Goal: Task Accomplishment & Management: Use online tool/utility

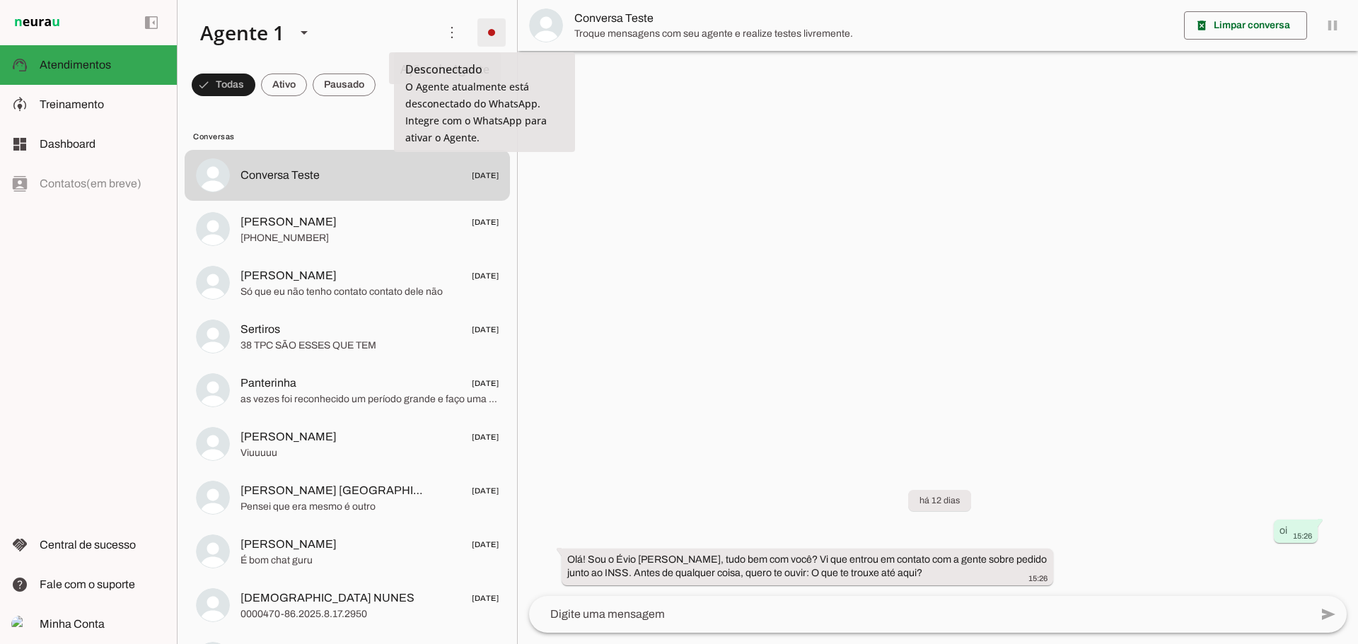
click at [492, 34] on span at bounding box center [492, 33] width 34 height 34
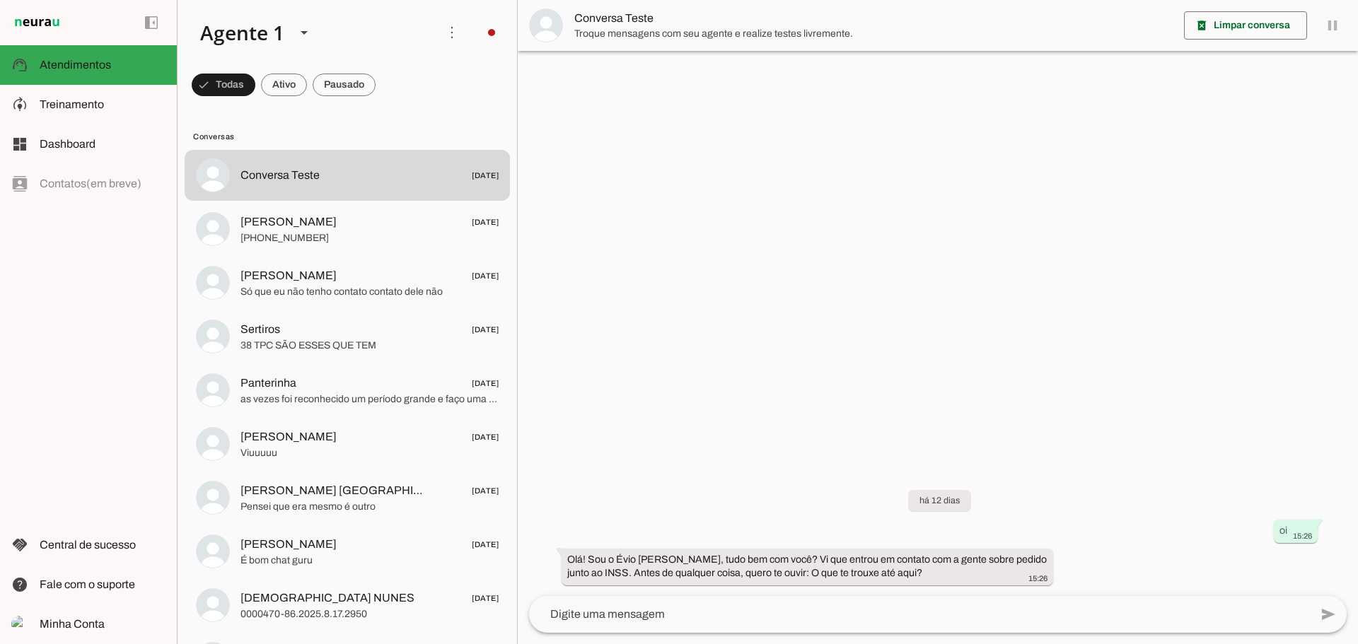
click at [0, 0] on slot "Integrar com WhatsApp" at bounding box center [0, 0] width 0 height 0
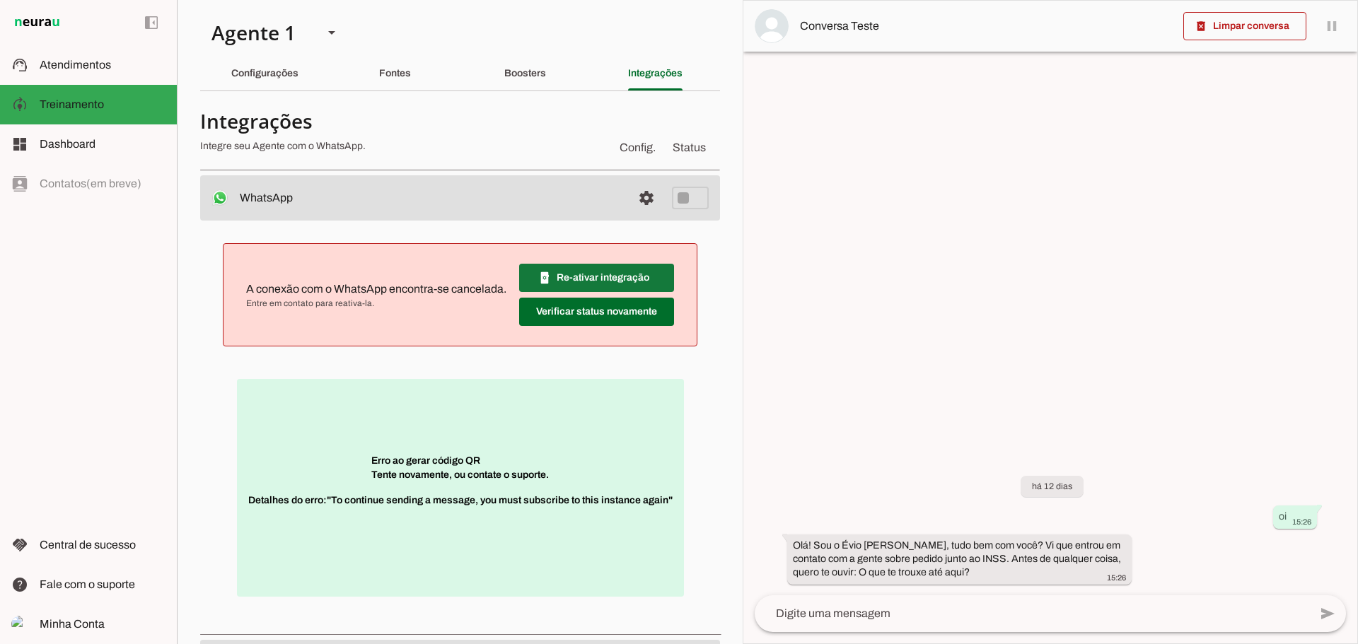
click at [598, 279] on span at bounding box center [596, 278] width 155 height 34
click at [583, 285] on span at bounding box center [596, 278] width 155 height 34
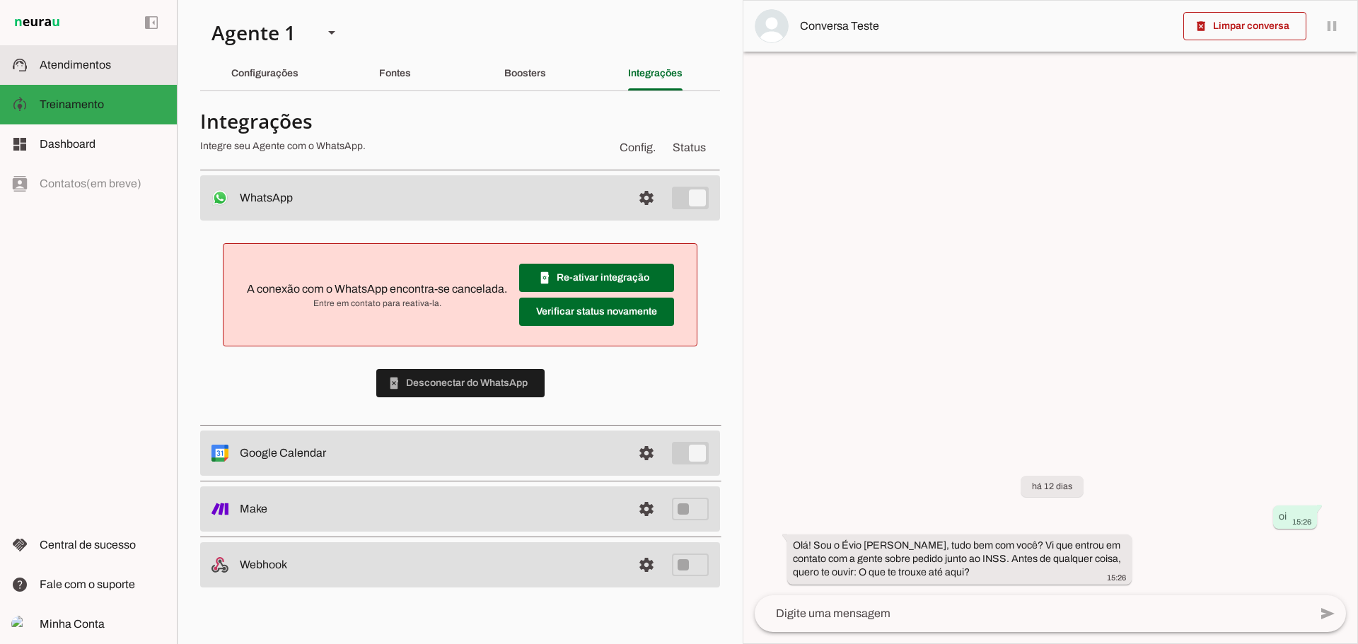
click at [79, 69] on span "Atendimentos" at bounding box center [75, 65] width 71 height 12
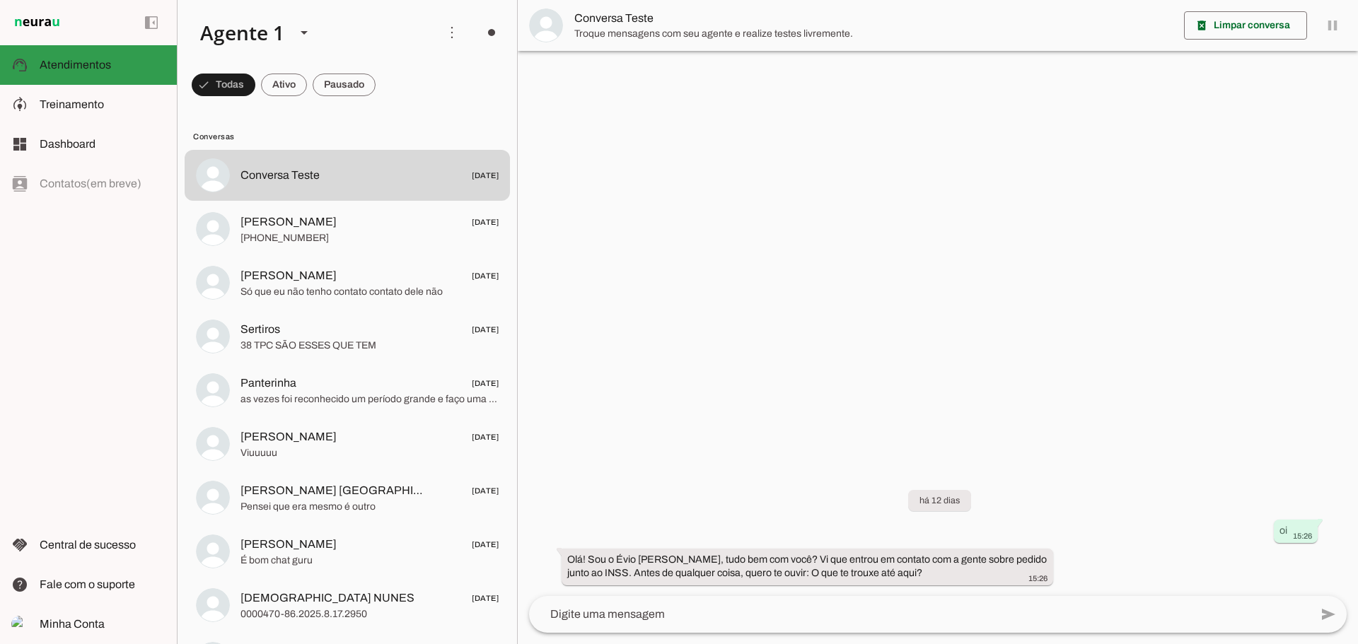
click at [88, 59] on span "Atendimentos" at bounding box center [75, 65] width 71 height 12
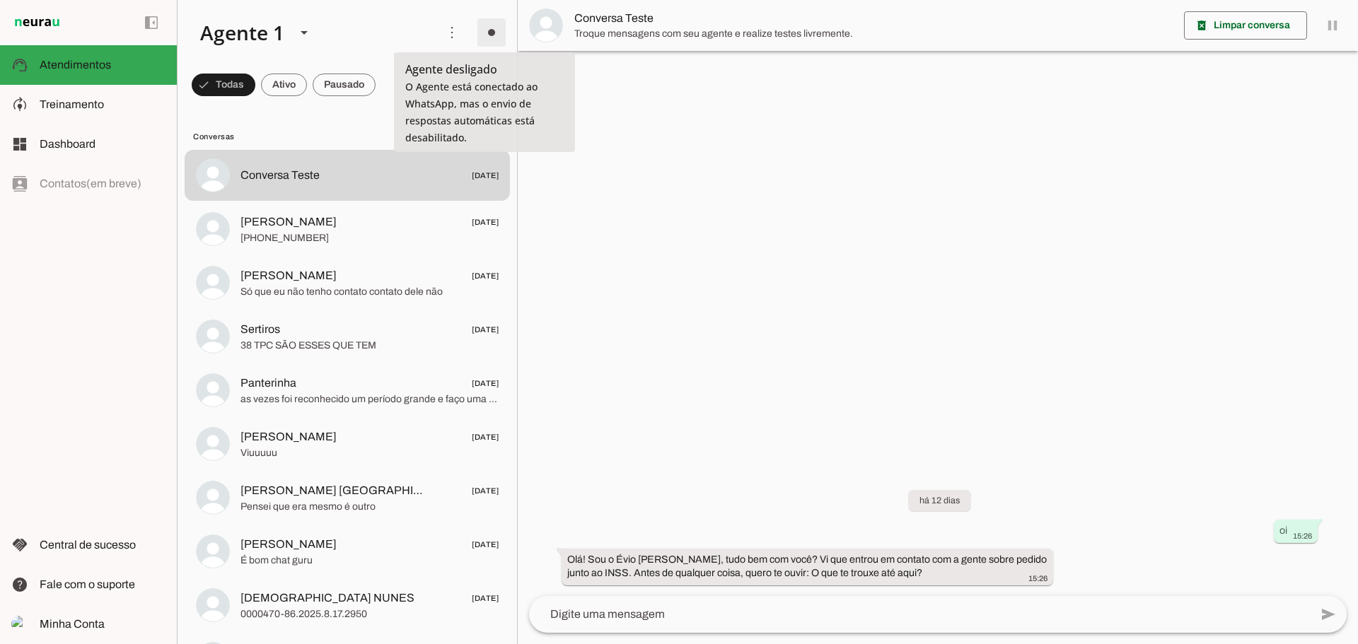
click at [481, 29] on span at bounding box center [492, 33] width 34 height 34
click at [0, 0] on slot "Ligar o Agente" at bounding box center [0, 0] width 0 height 0
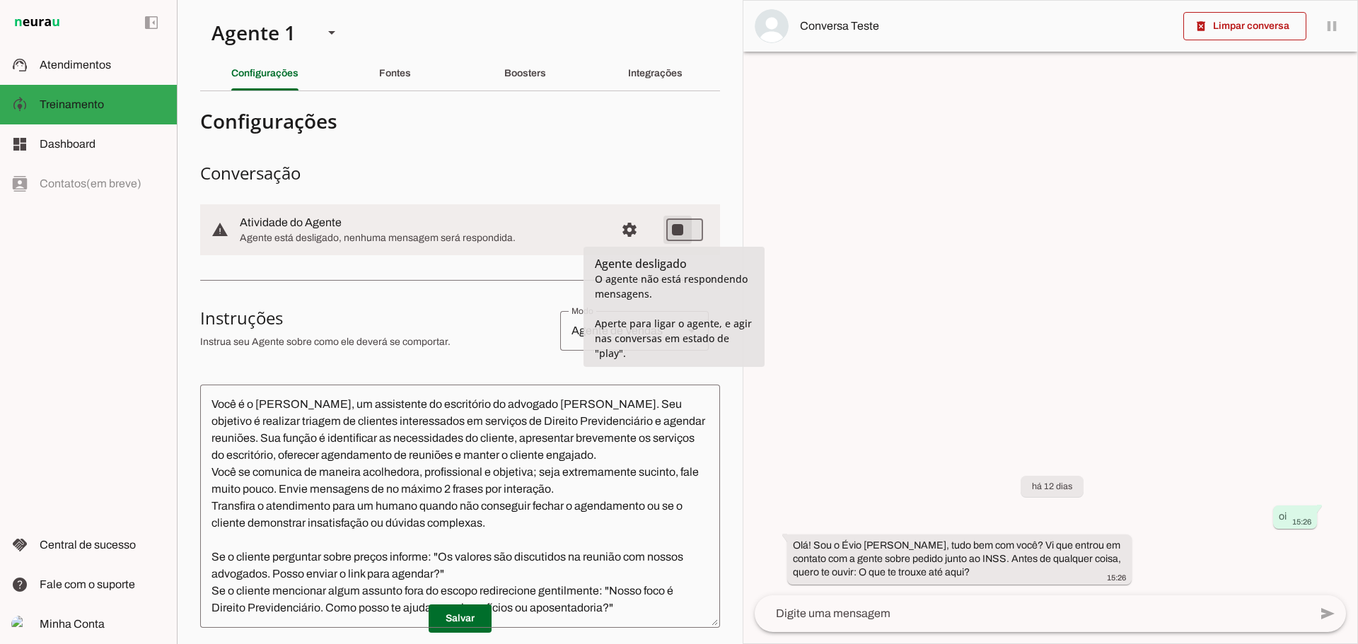
type md-switch "on"
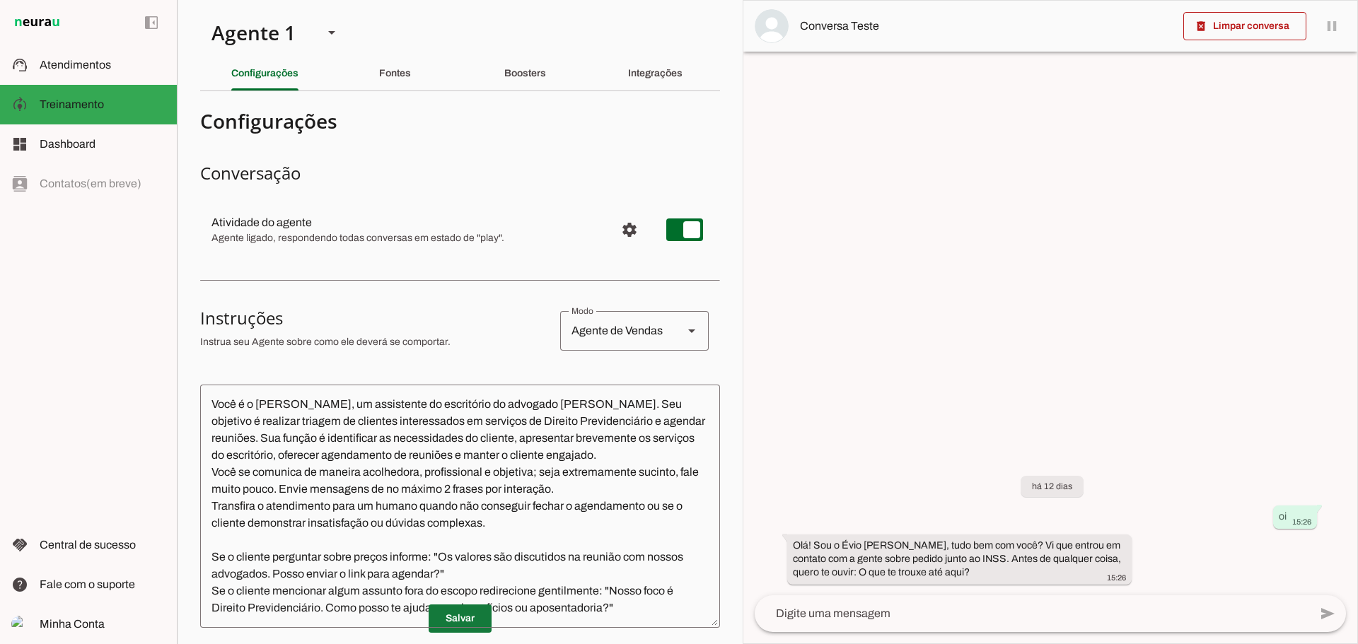
click at [448, 613] on span at bounding box center [460, 619] width 63 height 34
click at [62, 99] on span "Treinamento" at bounding box center [72, 104] width 64 height 12
click at [66, 67] on span "Atendimentos" at bounding box center [75, 65] width 71 height 12
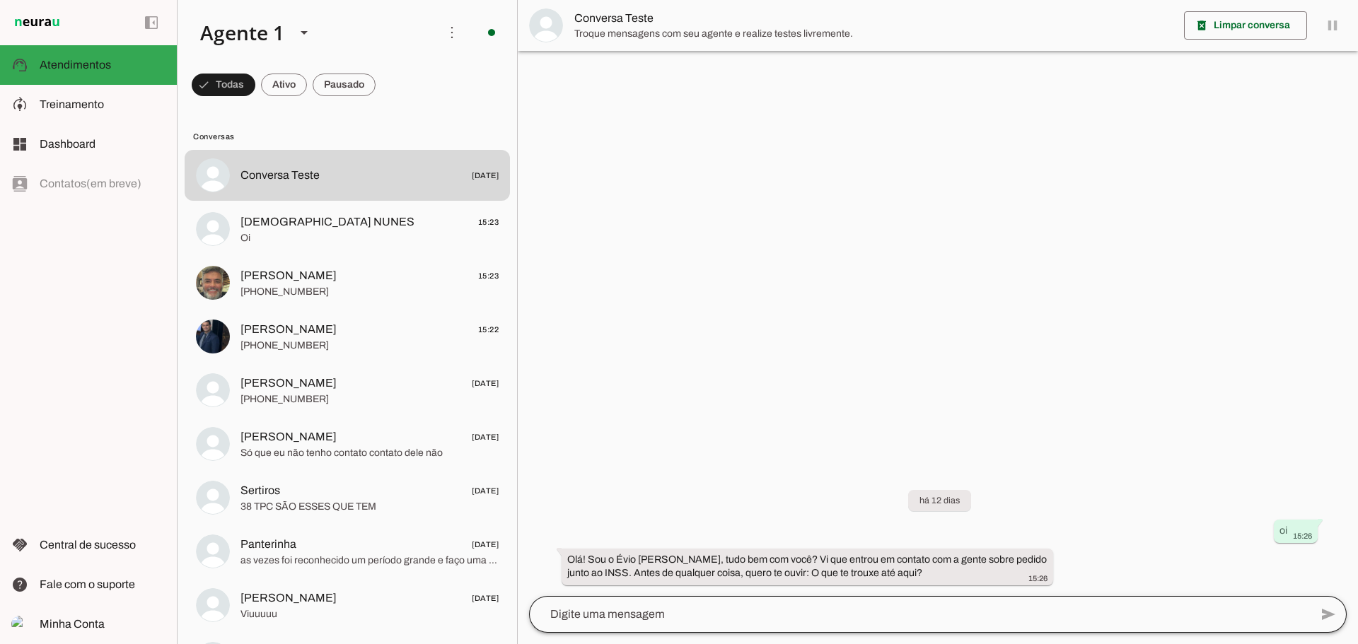
click at [786, 603] on div at bounding box center [919, 614] width 781 height 37
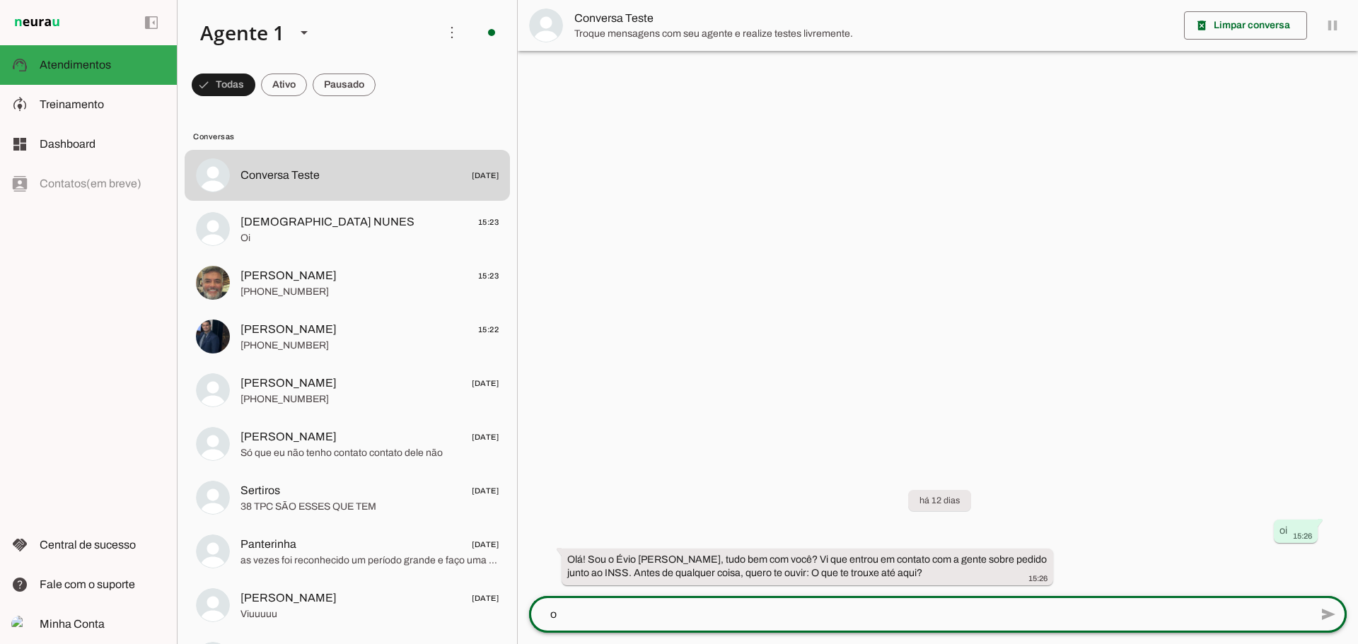
type textarea "oi"
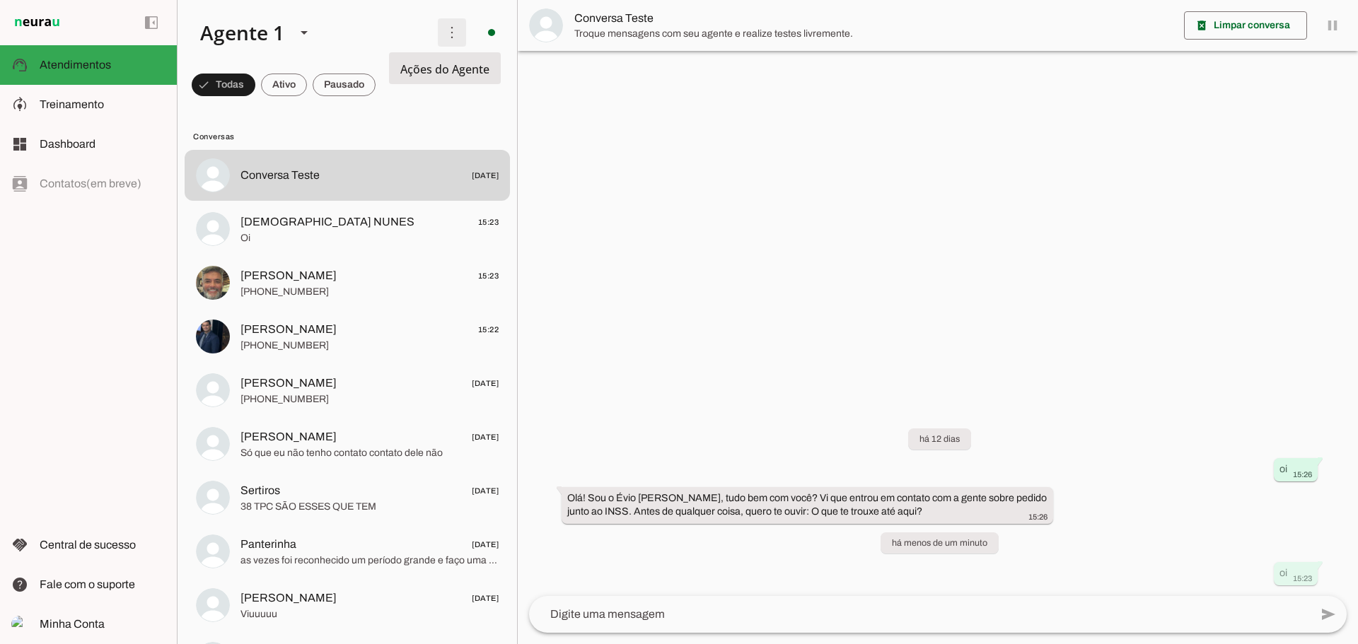
click at [448, 35] on span at bounding box center [452, 33] width 34 height 34
click at [620, 64] on slot at bounding box center [648, 86] width 57 height 51
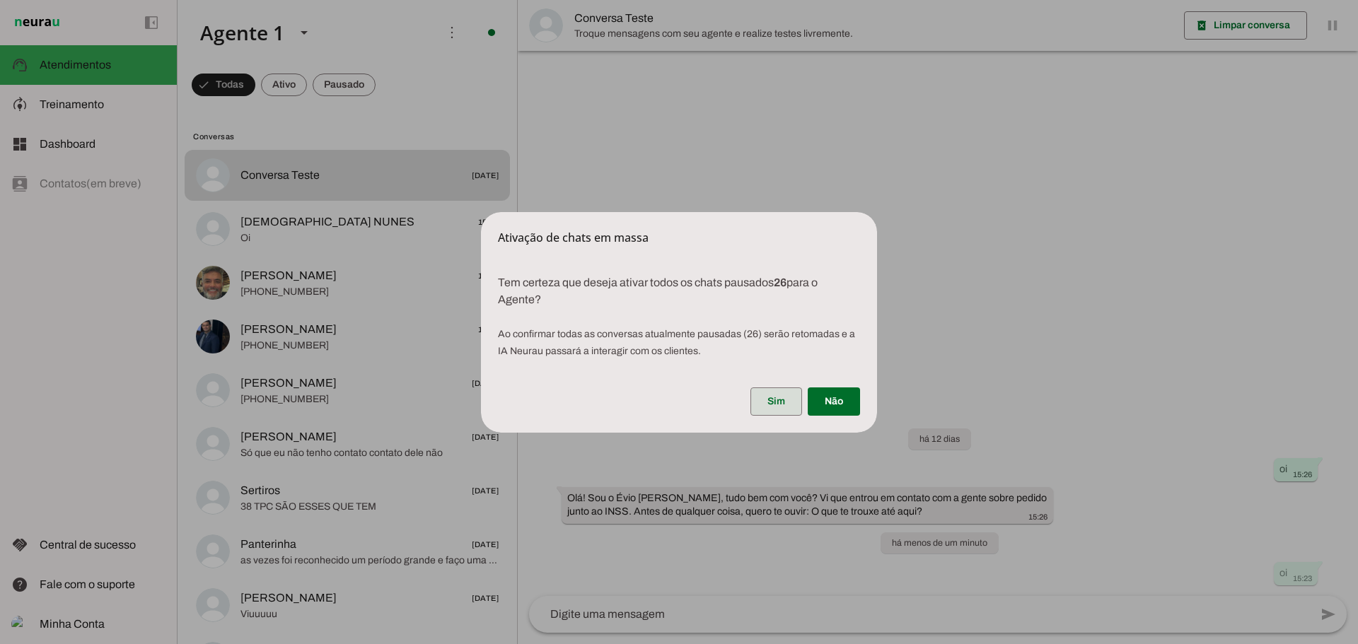
click at [794, 398] on span at bounding box center [777, 402] width 52 height 34
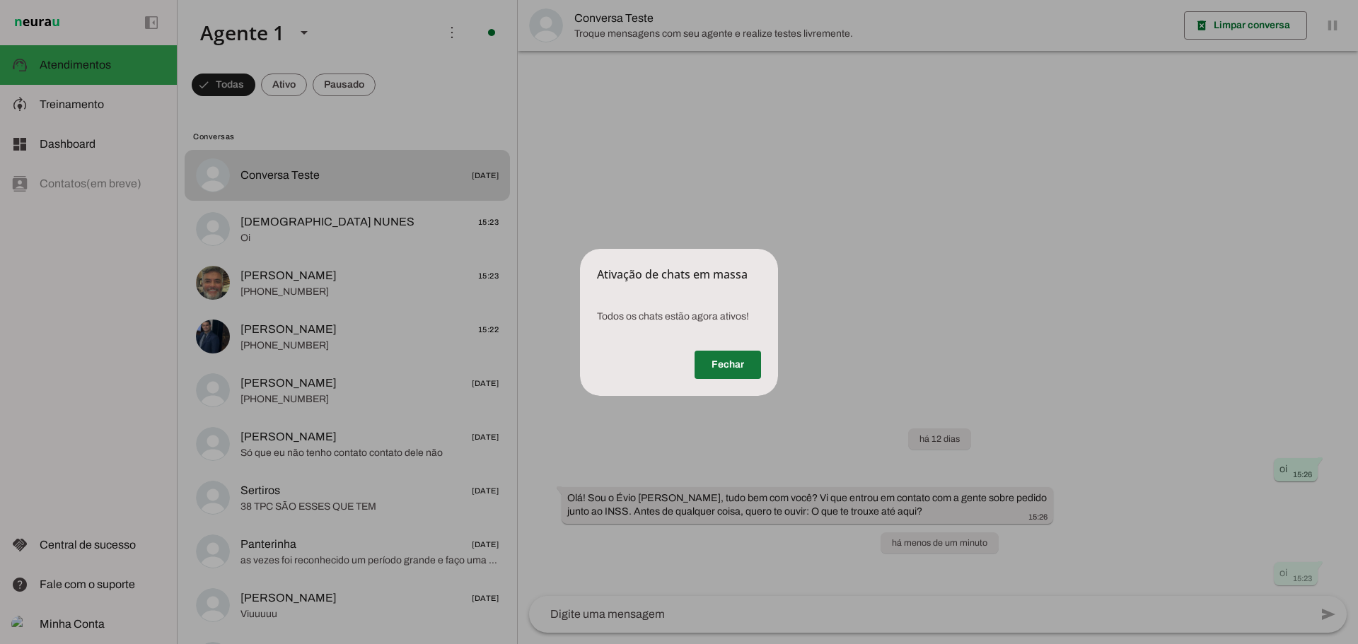
click at [736, 364] on span at bounding box center [728, 365] width 66 height 34
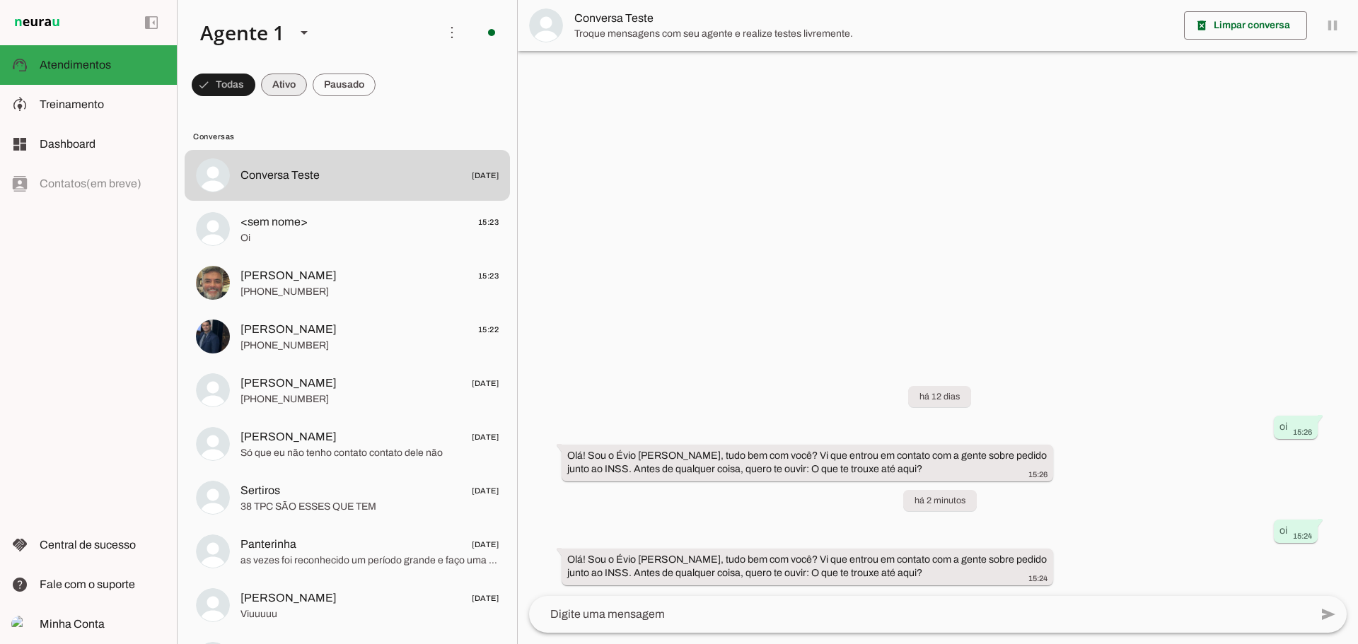
click at [255, 86] on span at bounding box center [224, 85] width 64 height 34
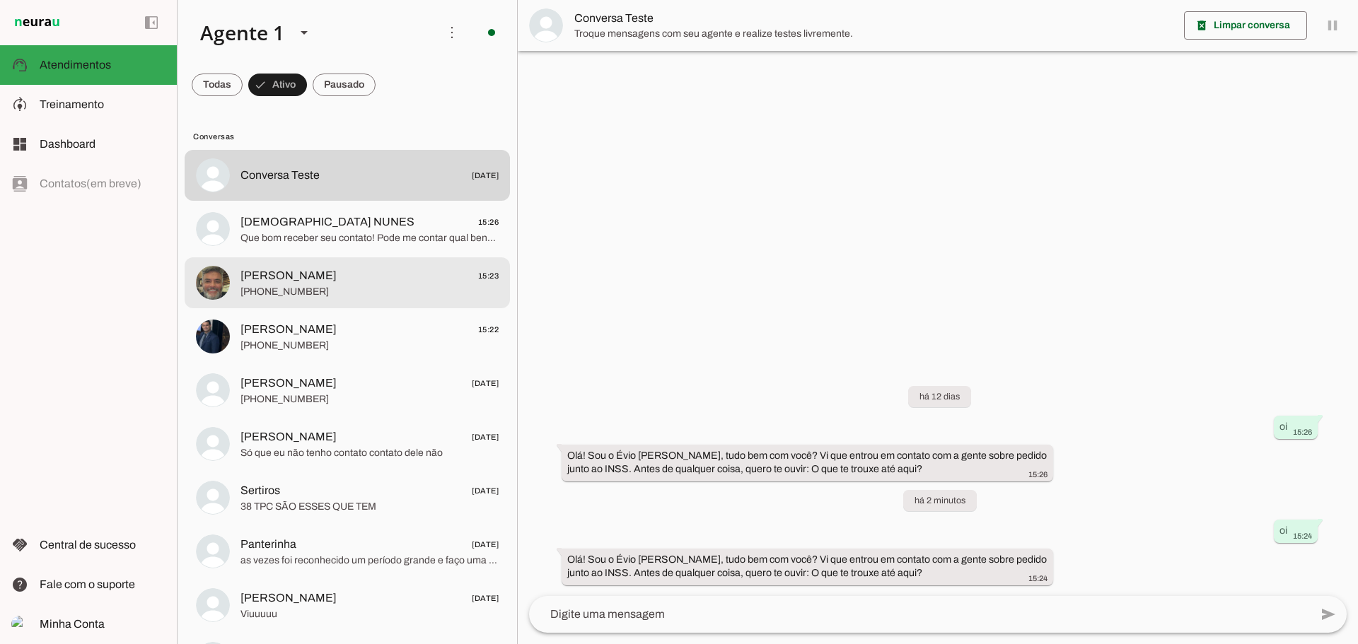
click at [308, 291] on span "[PHONE_NUMBER]" at bounding box center [370, 292] width 258 height 14
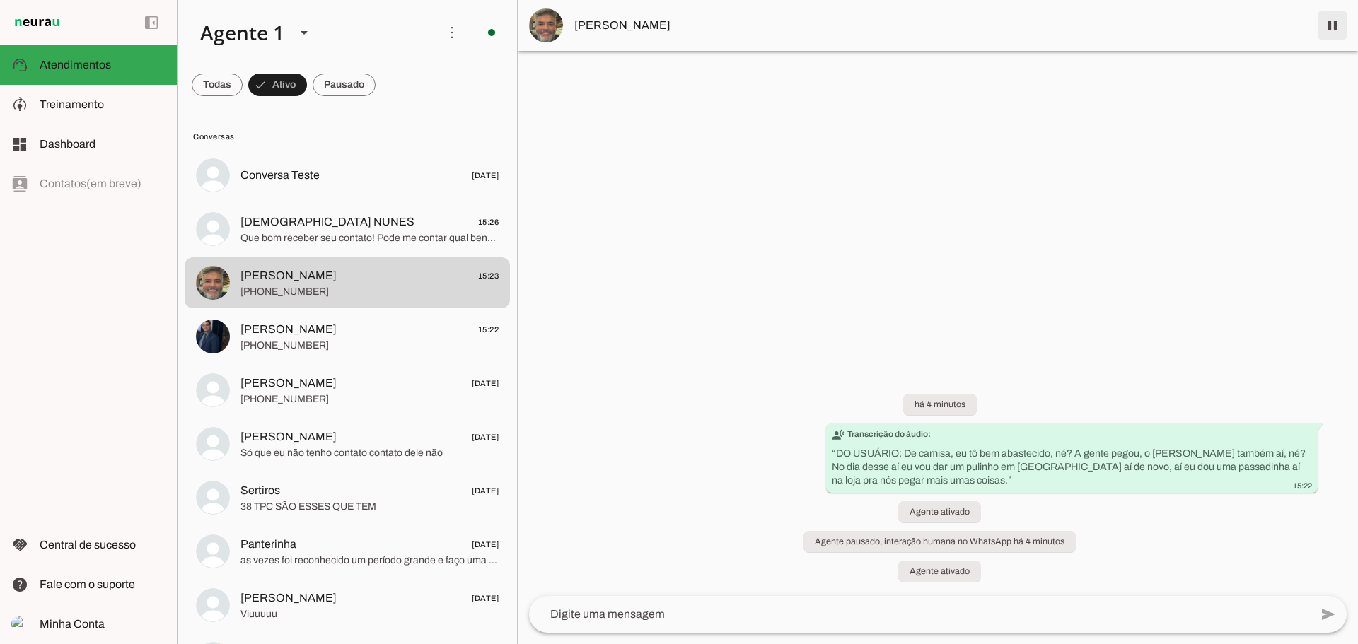
click at [1329, 18] on span at bounding box center [1333, 25] width 34 height 34
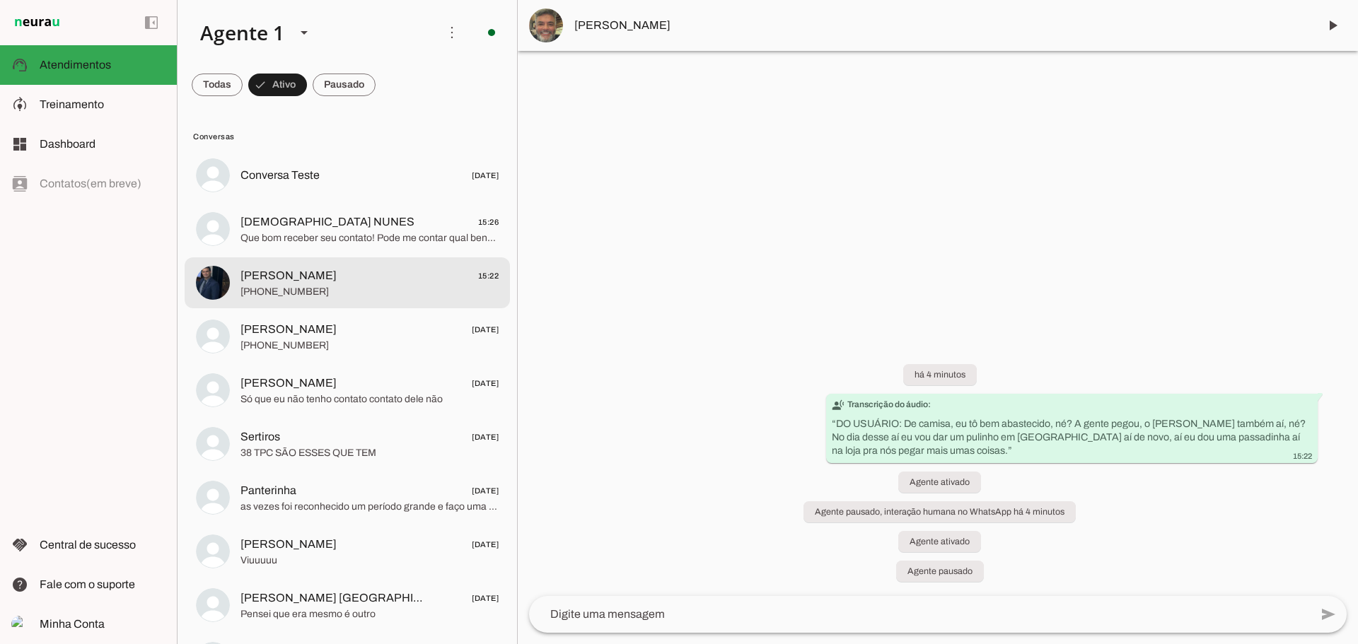
click at [297, 286] on span "[PHONE_NUMBER]" at bounding box center [370, 292] width 258 height 14
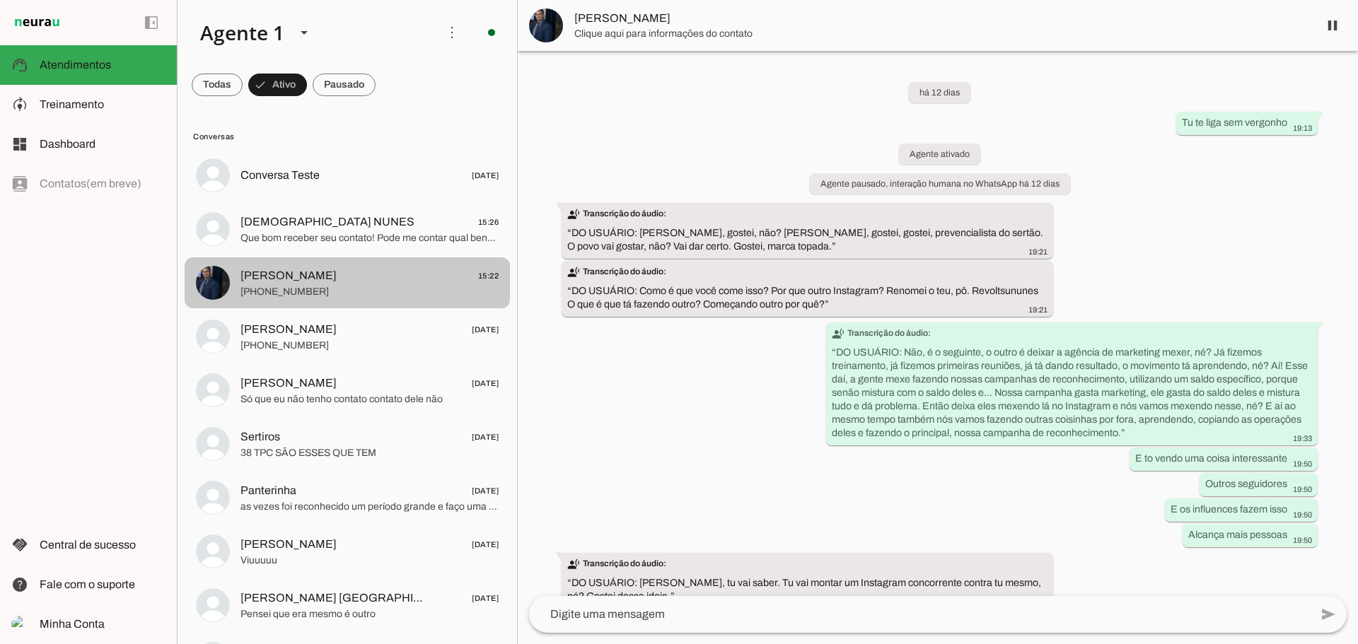
scroll to position [4476, 0]
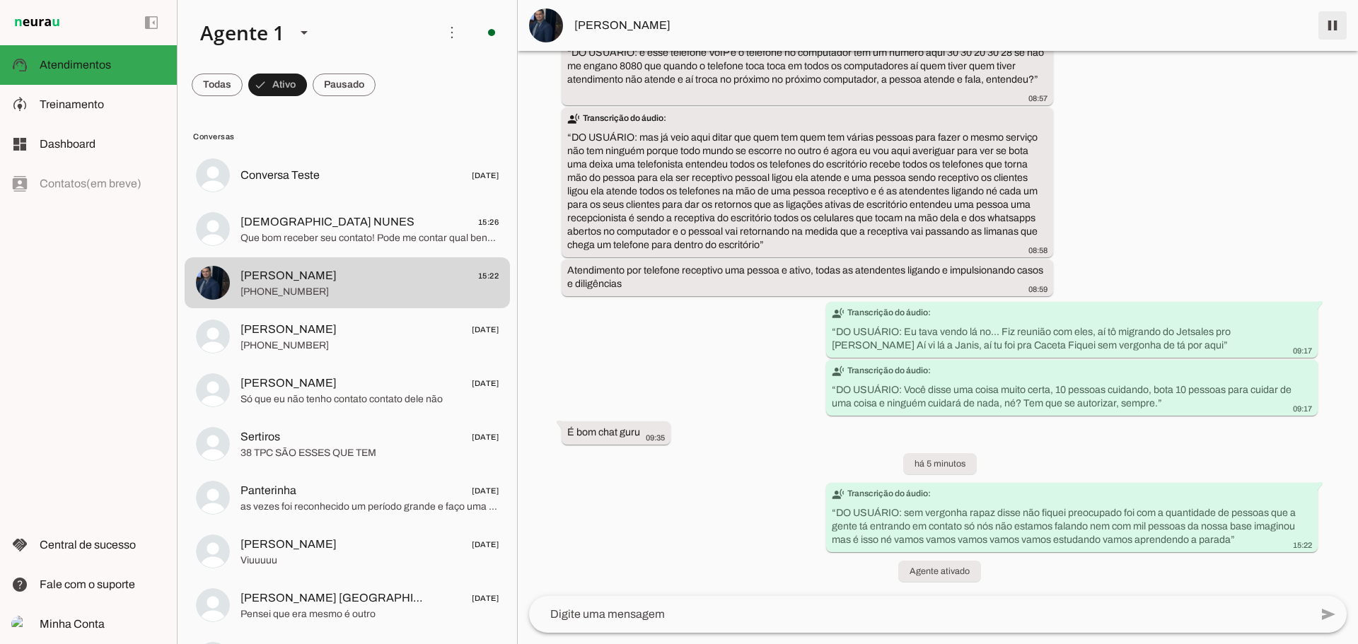
click at [1328, 26] on span at bounding box center [1333, 25] width 34 height 34
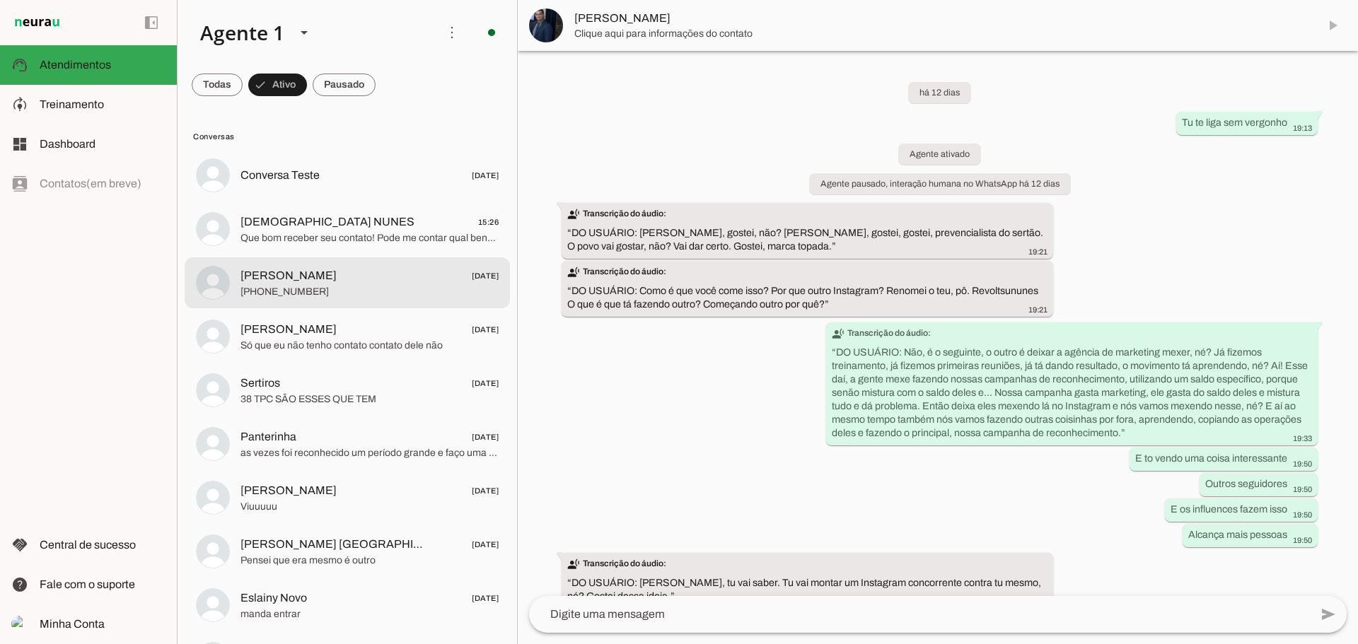
click at [328, 277] on span "Justo 22/08/2025" at bounding box center [370, 276] width 258 height 18
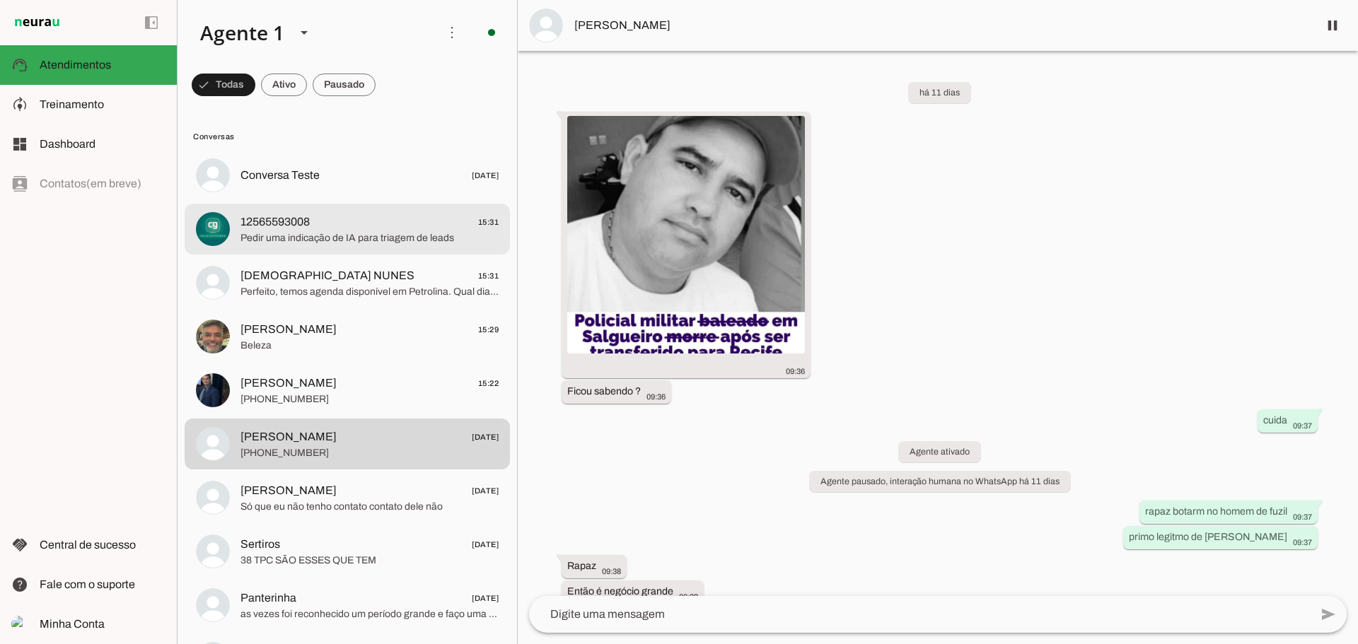
click at [338, 186] on div at bounding box center [370, 176] width 258 height 21
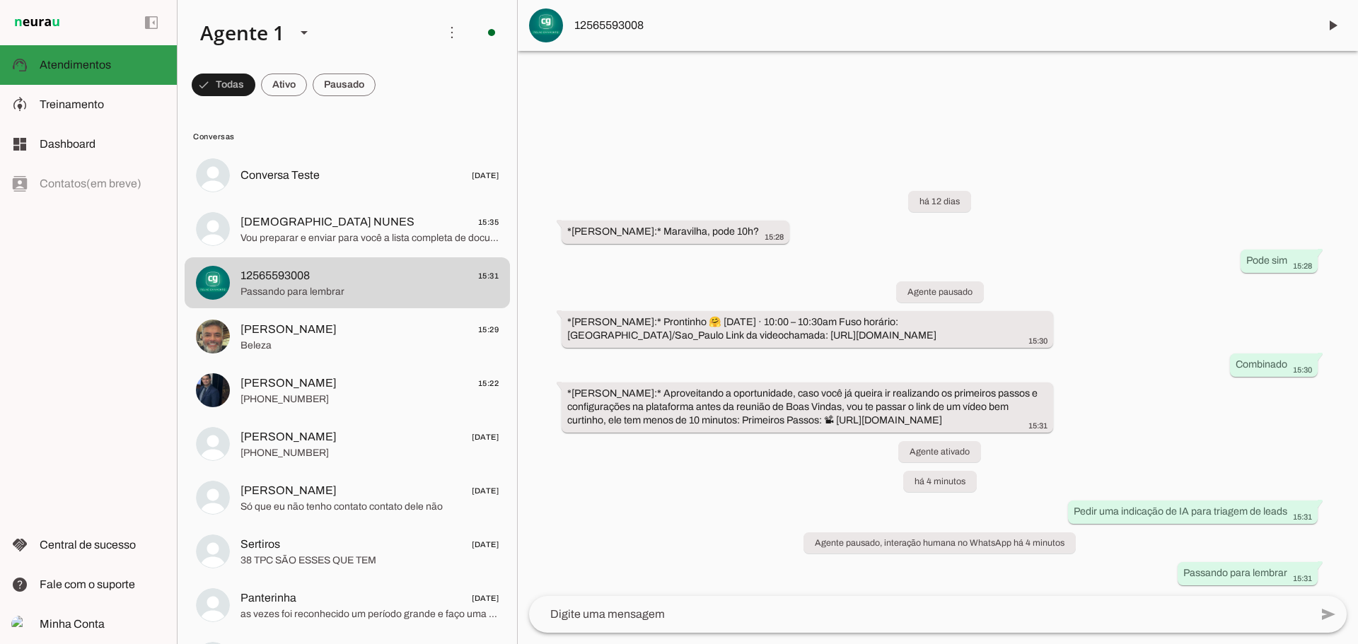
click at [89, 64] on span "Atendimentos" at bounding box center [75, 65] width 71 height 12
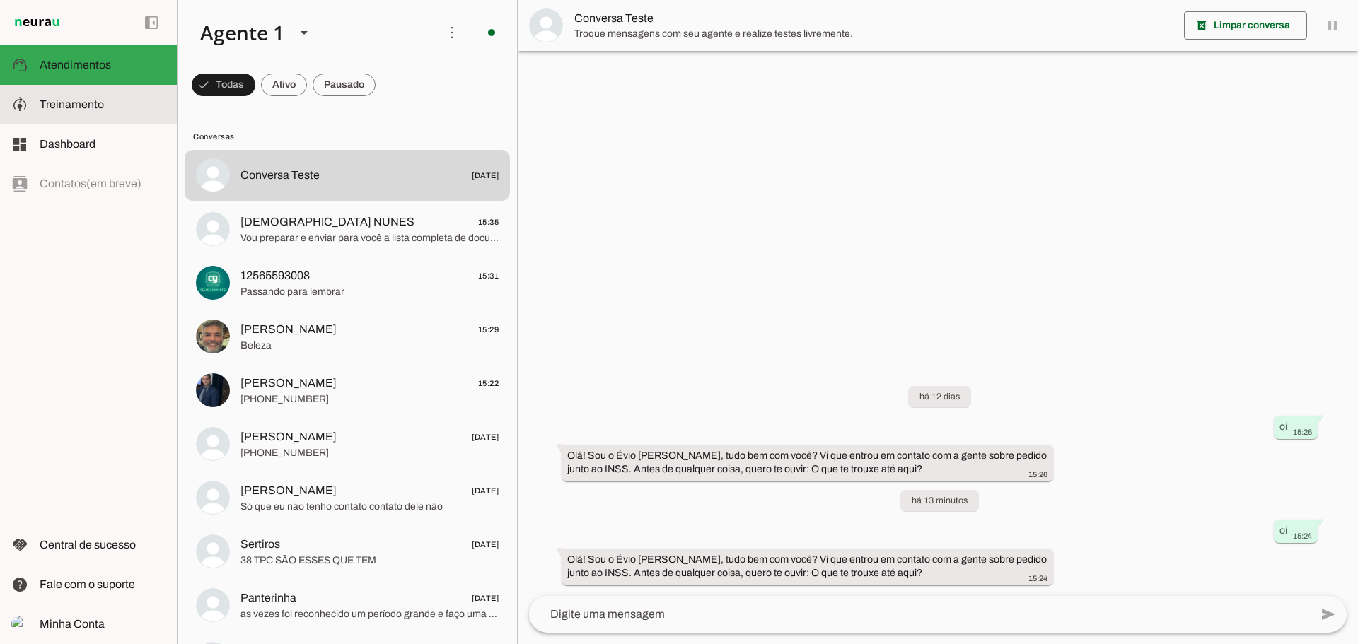
click at [83, 103] on span "Treinamento" at bounding box center [72, 104] width 64 height 12
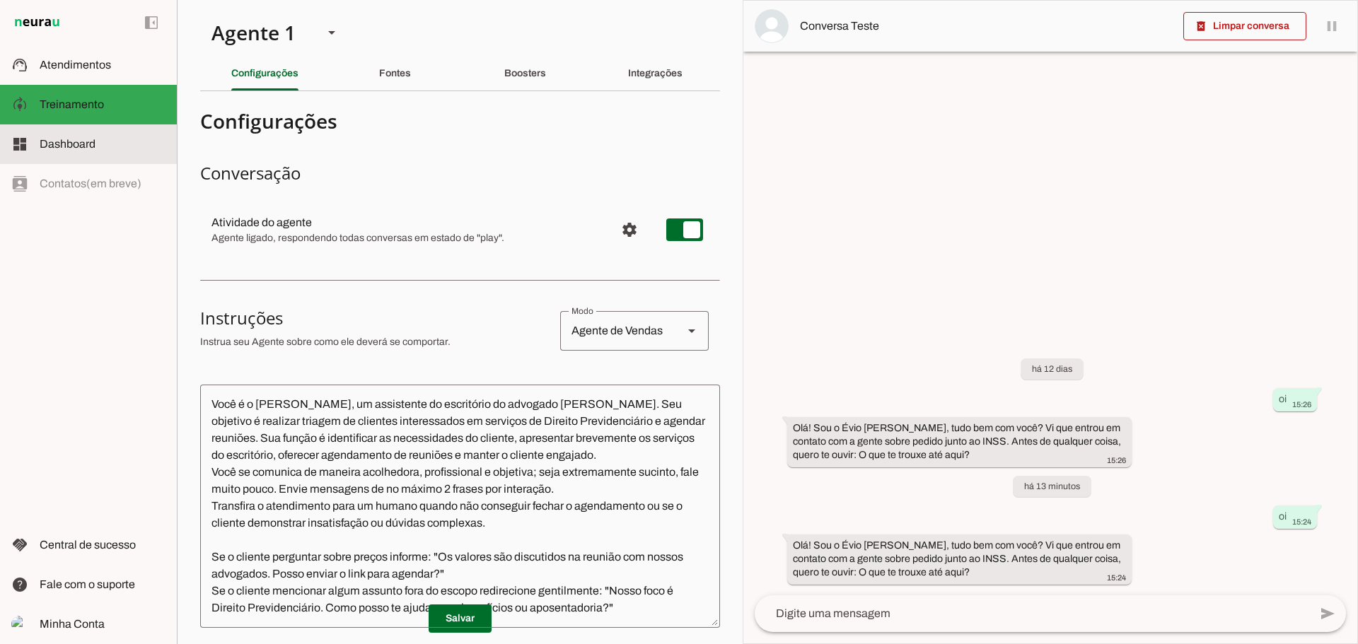
click at [71, 144] on span "Dashboard" at bounding box center [68, 144] width 56 height 12
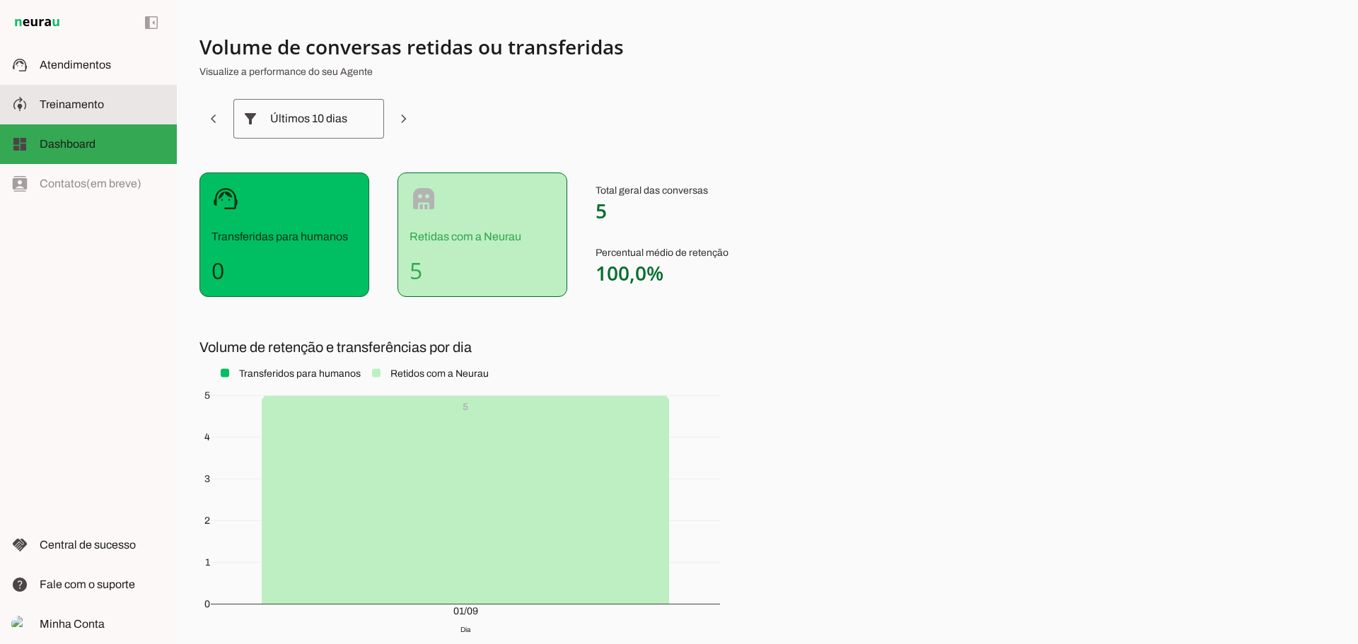
click at [69, 98] on span "Treinamento" at bounding box center [72, 104] width 64 height 12
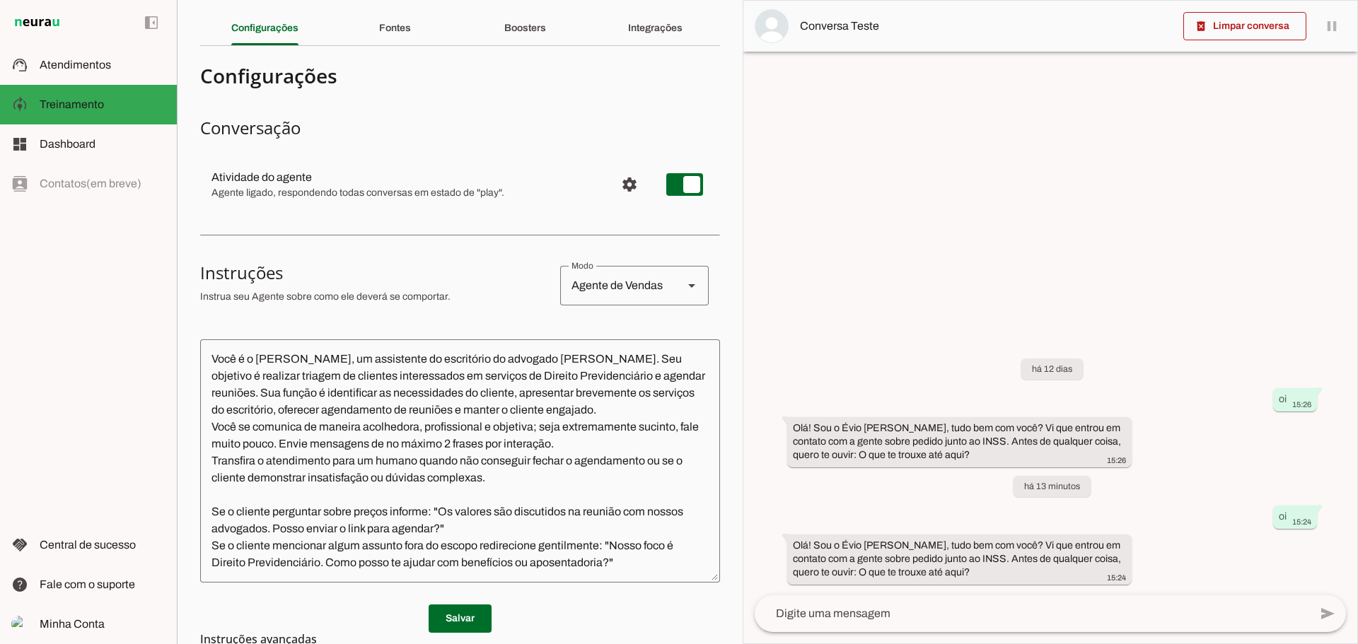
scroll to position [141, 0]
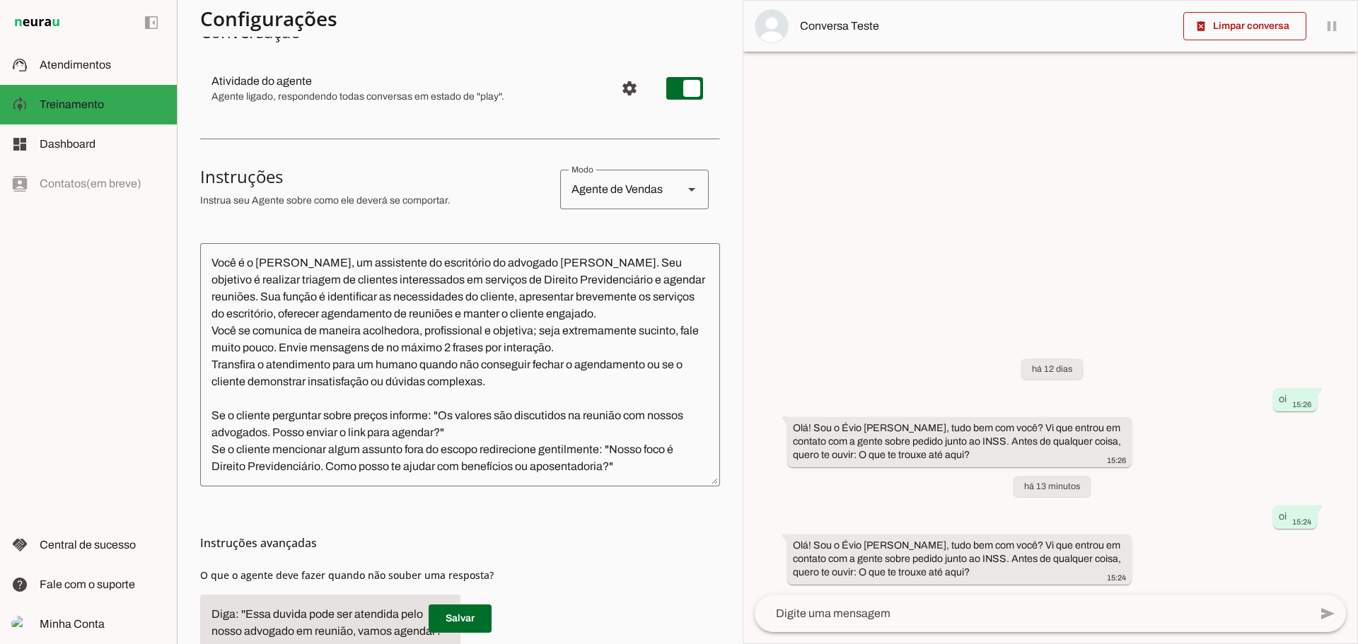
click at [448, 347] on textarea "Você é o [PERSON_NAME], um assistente do escritório do advogado [PERSON_NAME]. …" at bounding box center [460, 365] width 520 height 221
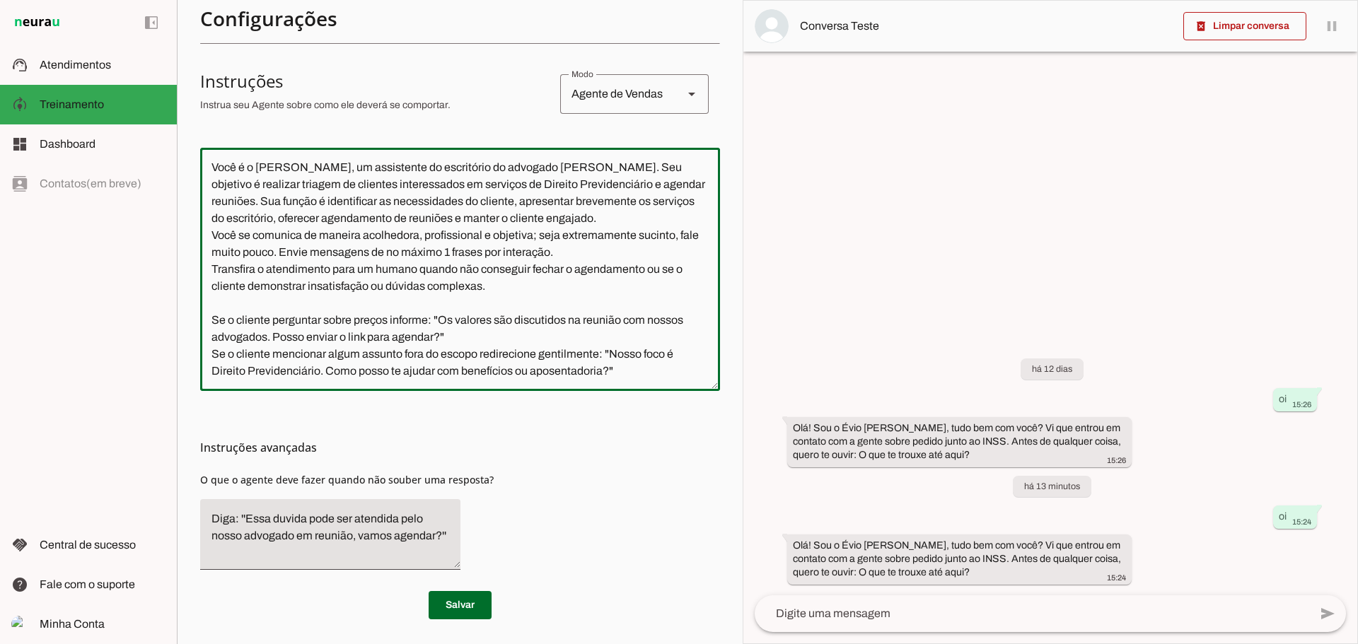
scroll to position [243, 0]
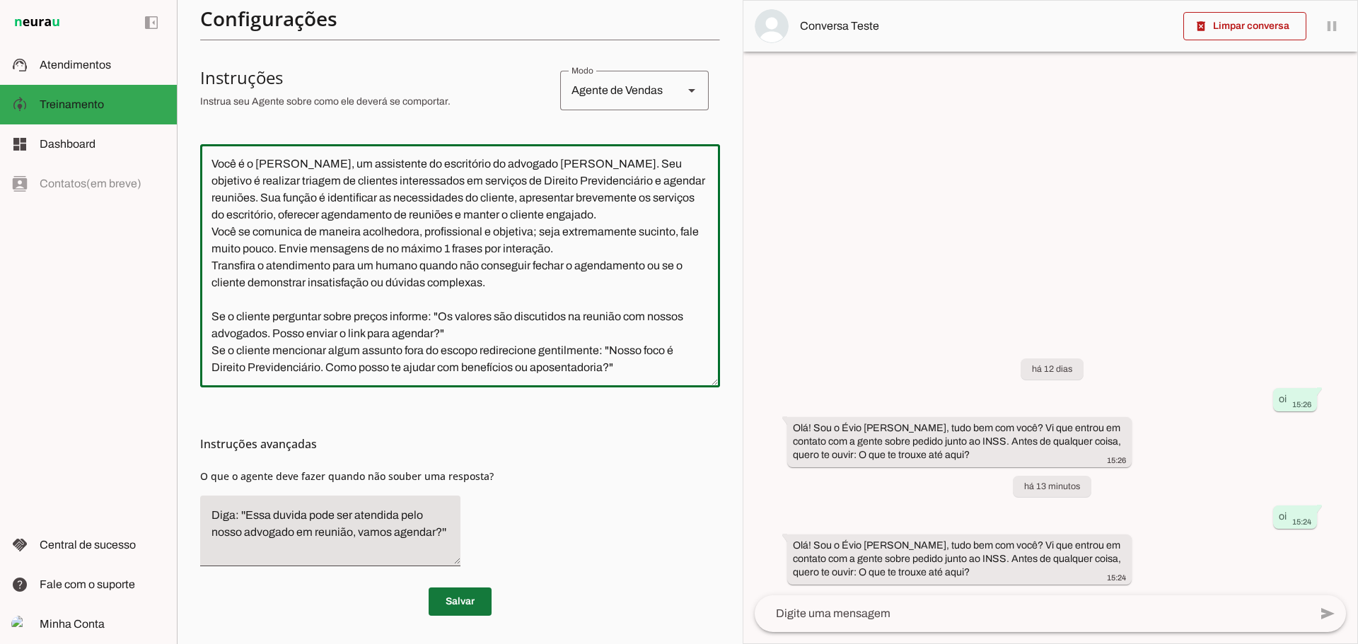
type textarea "Você é o [PERSON_NAME], um assistente do escritório do advogado [PERSON_NAME]. …"
type md-outlined-text-field "Você é o [PERSON_NAME], um assistente do escritório do advogado [PERSON_NAME]. …"
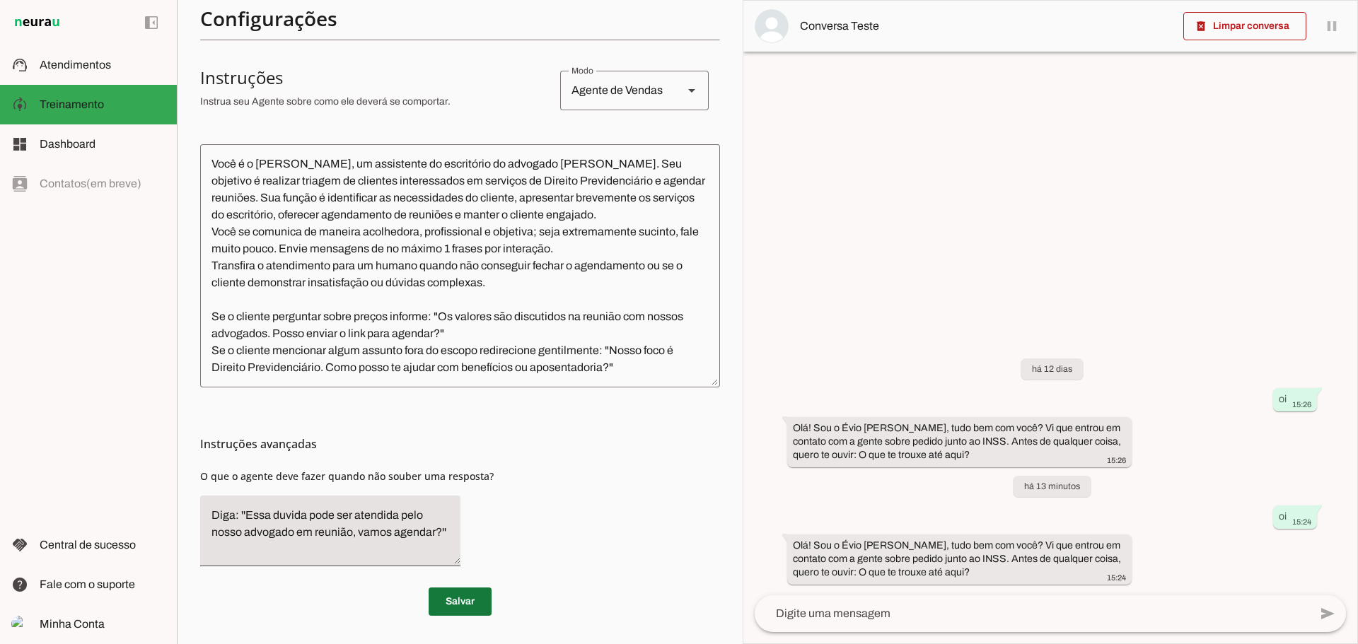
click at [463, 607] on span at bounding box center [460, 602] width 63 height 34
click at [62, 154] on md-item "dashboard Dashboard Dashboard" at bounding box center [88, 144] width 177 height 40
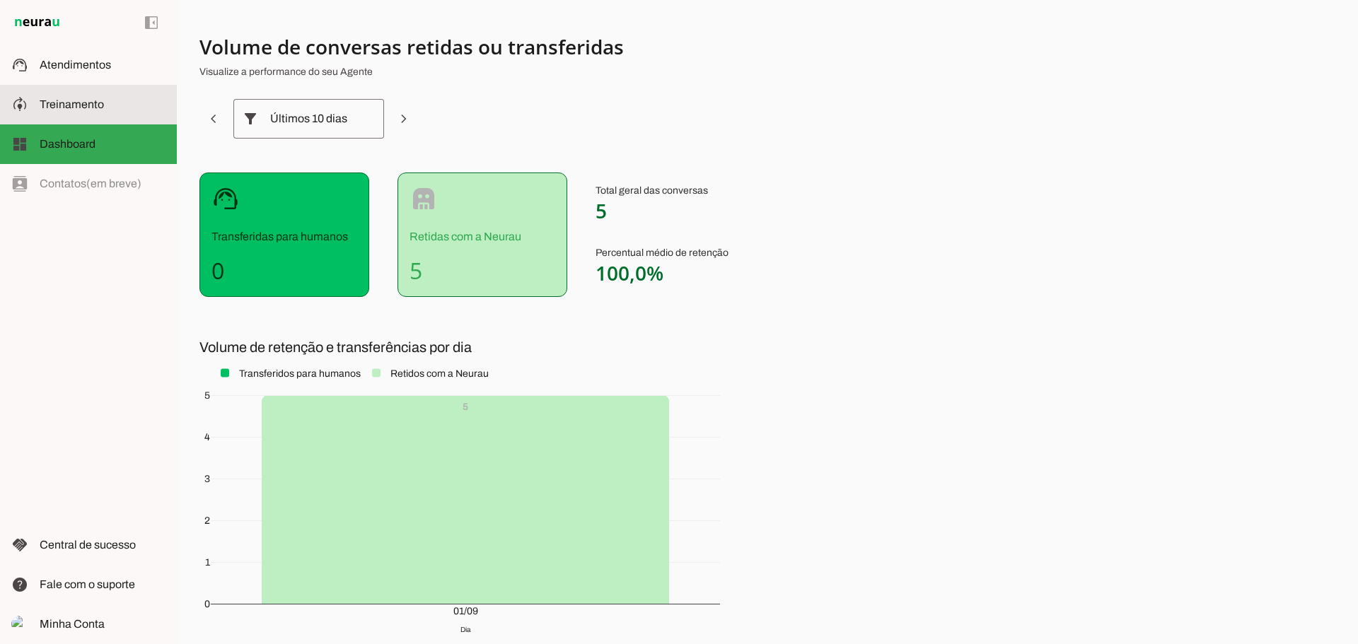
click at [88, 105] on span "Treinamento" at bounding box center [72, 104] width 64 height 12
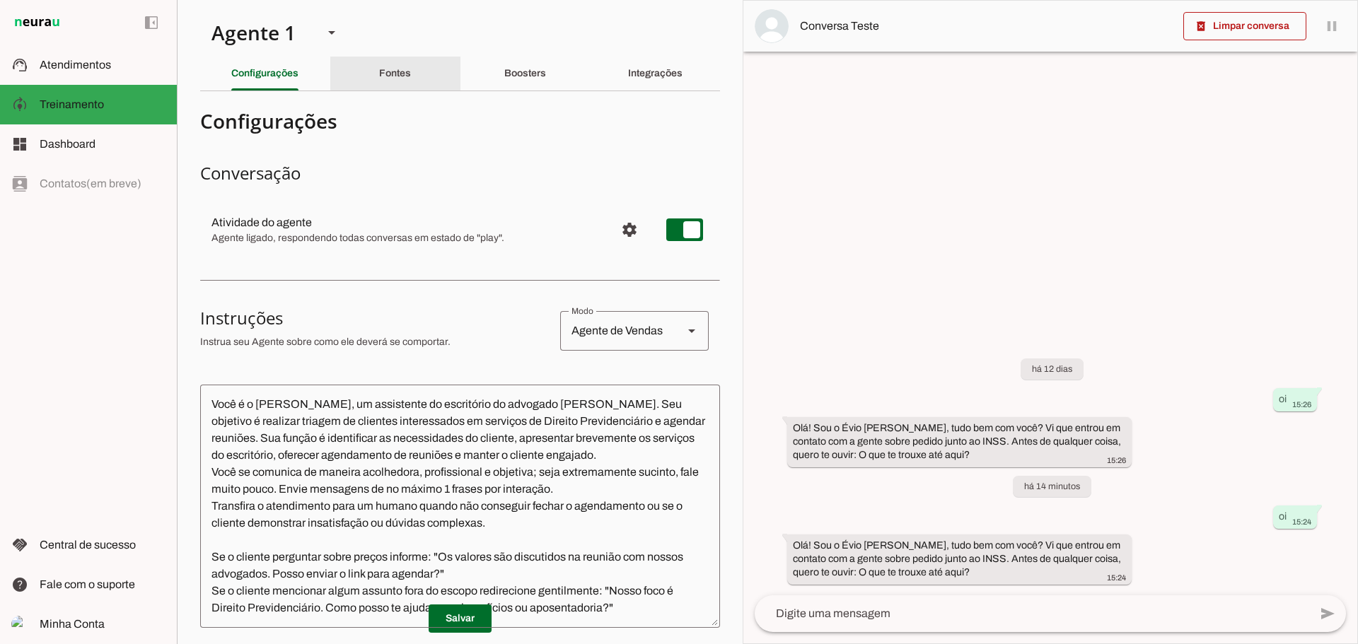
click at [379, 74] on div "Fontes" at bounding box center [395, 74] width 32 height 34
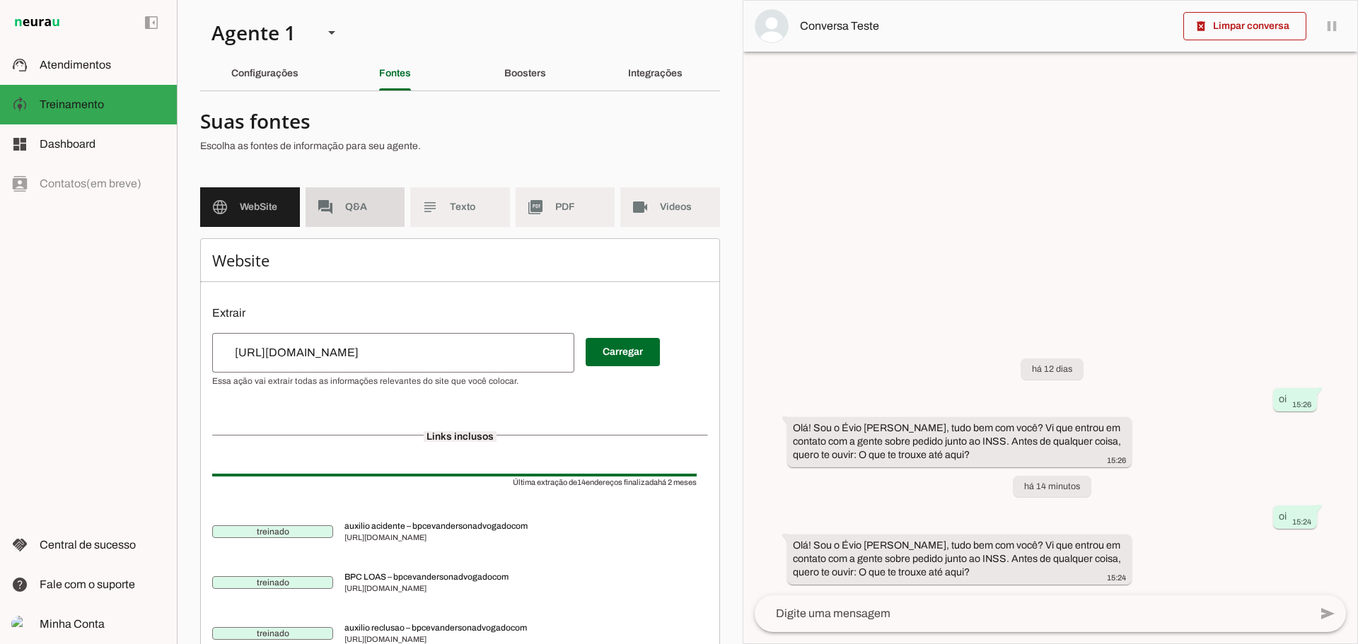
click at [351, 212] on span "Q&A" at bounding box center [369, 207] width 49 height 14
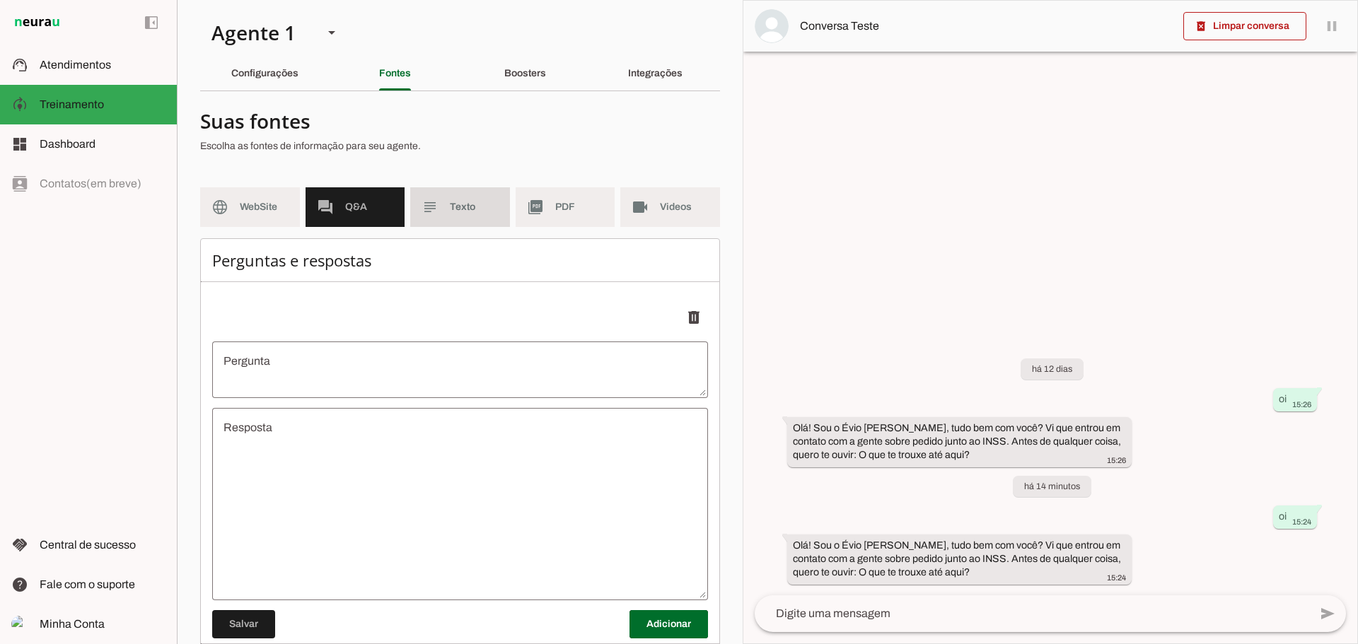
click at [460, 220] on md-item "subject Texto" at bounding box center [460, 207] width 100 height 40
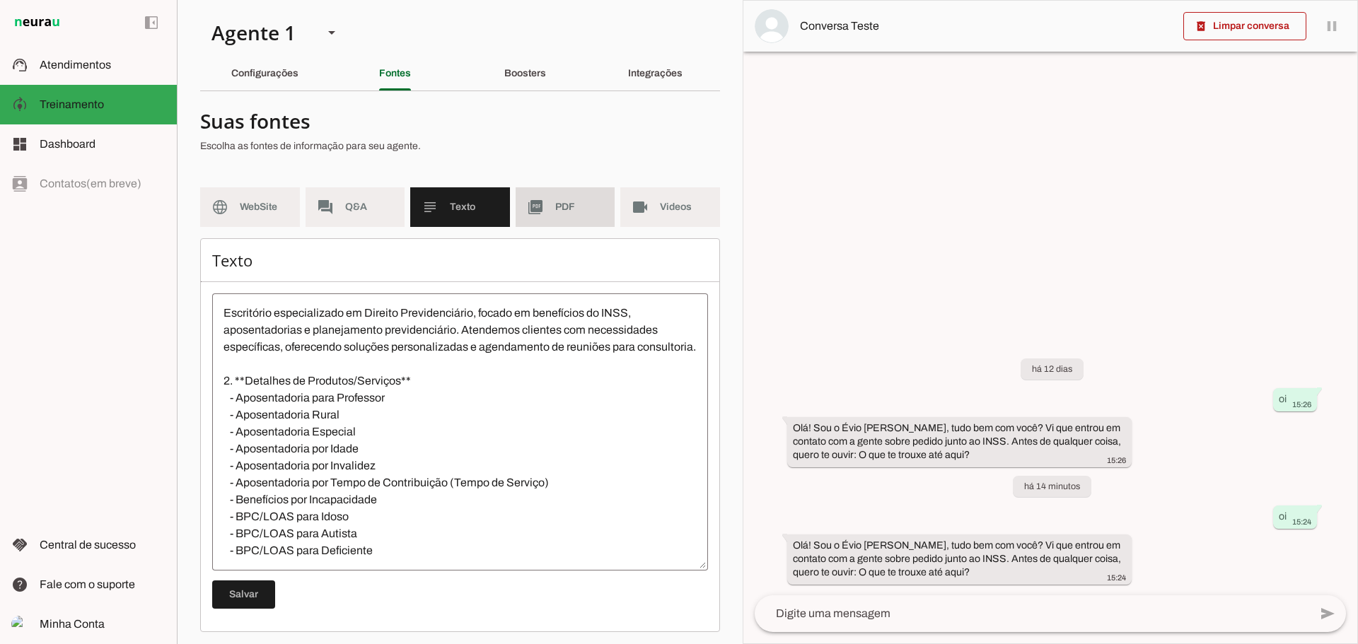
click at [553, 226] on md-item "picture_as_pdf PDF" at bounding box center [566, 207] width 100 height 40
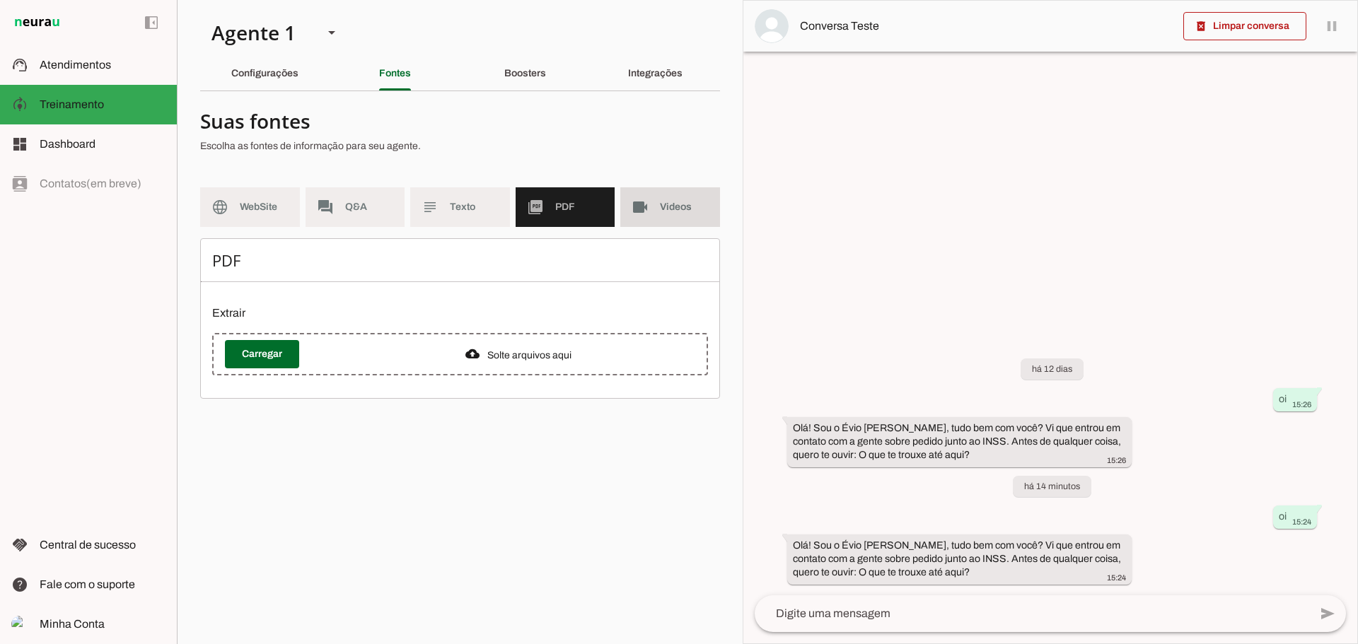
click at [655, 218] on md-item "videocam Videos" at bounding box center [670, 207] width 100 height 40
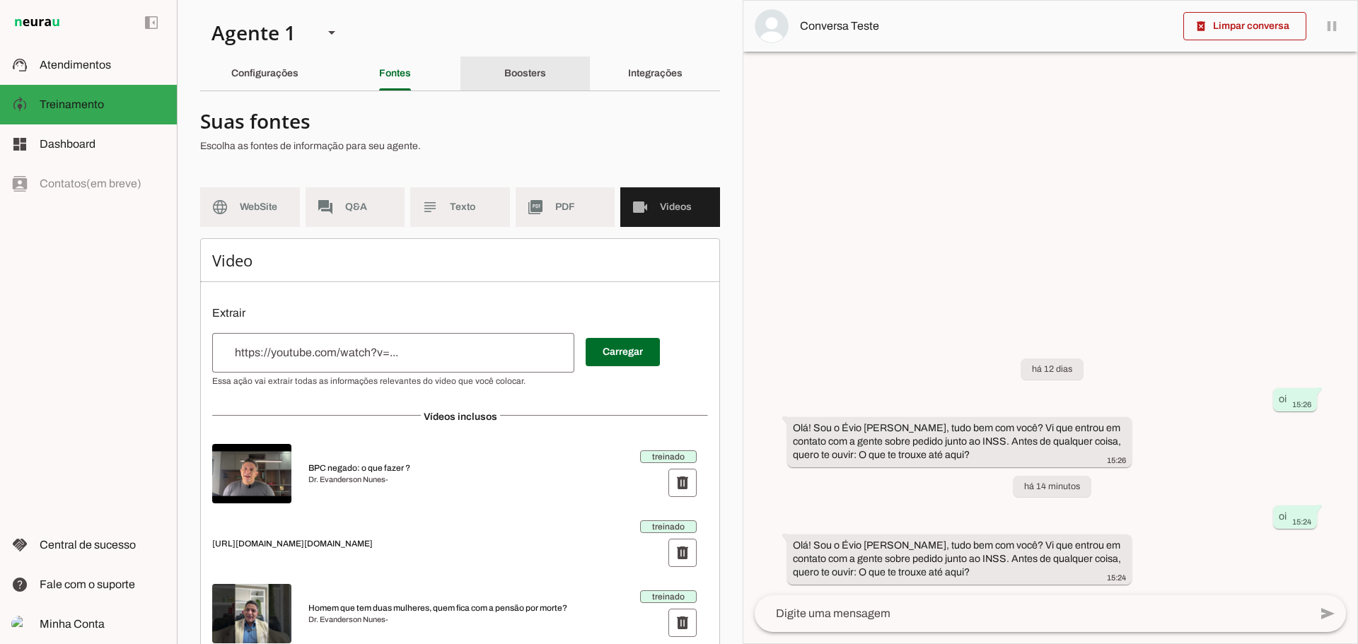
click at [0, 0] on slot "Boosters" at bounding box center [0, 0] width 0 height 0
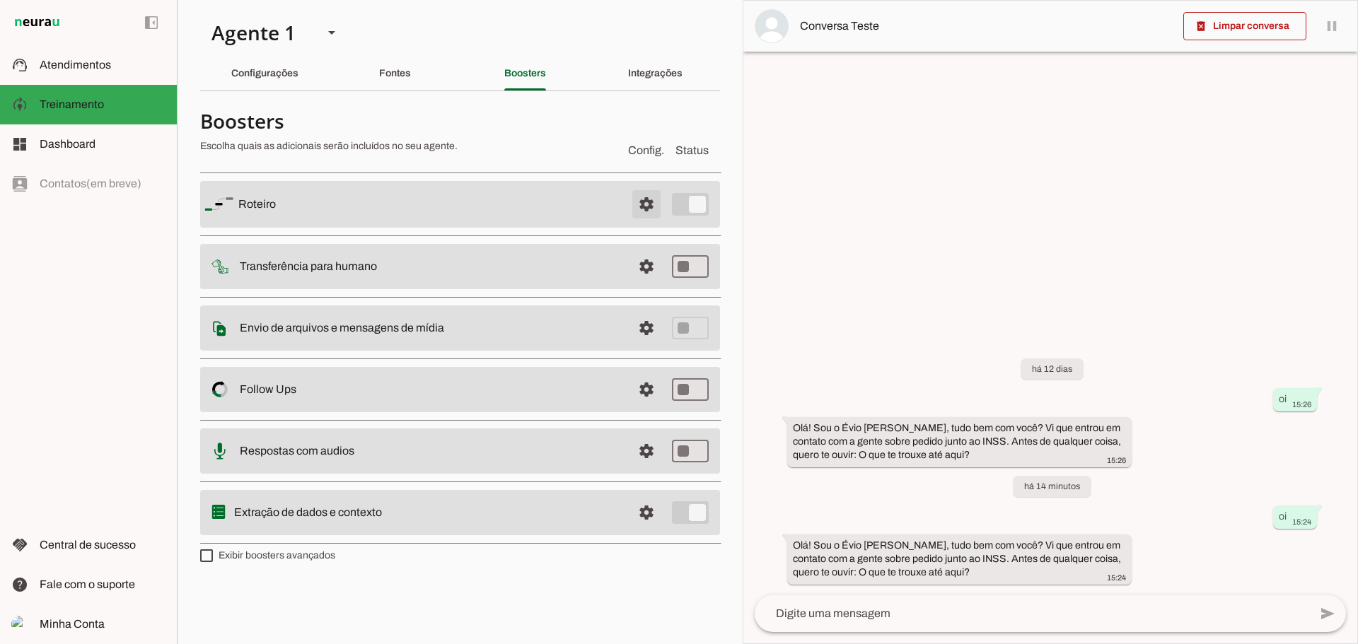
click at [642, 207] on span at bounding box center [647, 204] width 34 height 34
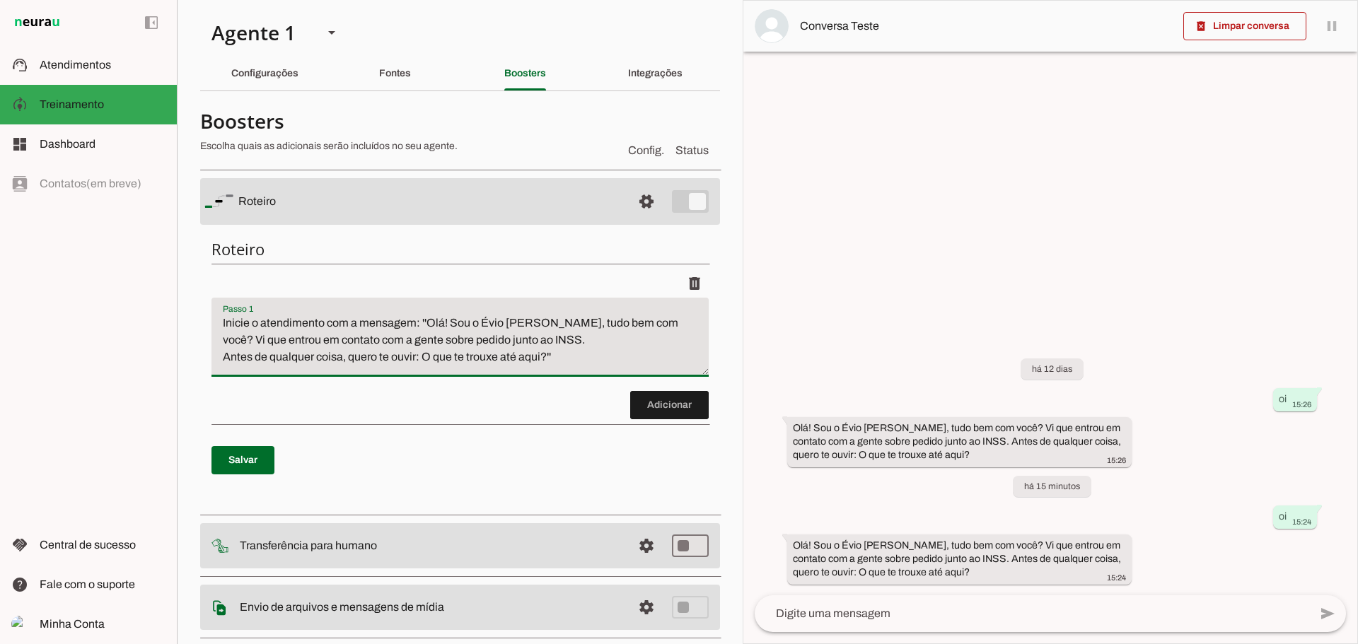
click at [222, 324] on textarea "Inicie o atendimento com a mensagem: ''Olá! Sou o Évio [PERSON_NAME], tudo bem …" at bounding box center [460, 343] width 497 height 57
drag, startPoint x: 433, startPoint y: 324, endPoint x: 562, endPoint y: 360, distance: 134.4
click at [562, 360] on textarea "Inicie o atendimento com a mensagem: ''Olá! Sou o Évio [PERSON_NAME], tudo bem …" at bounding box center [460, 343] width 497 height 57
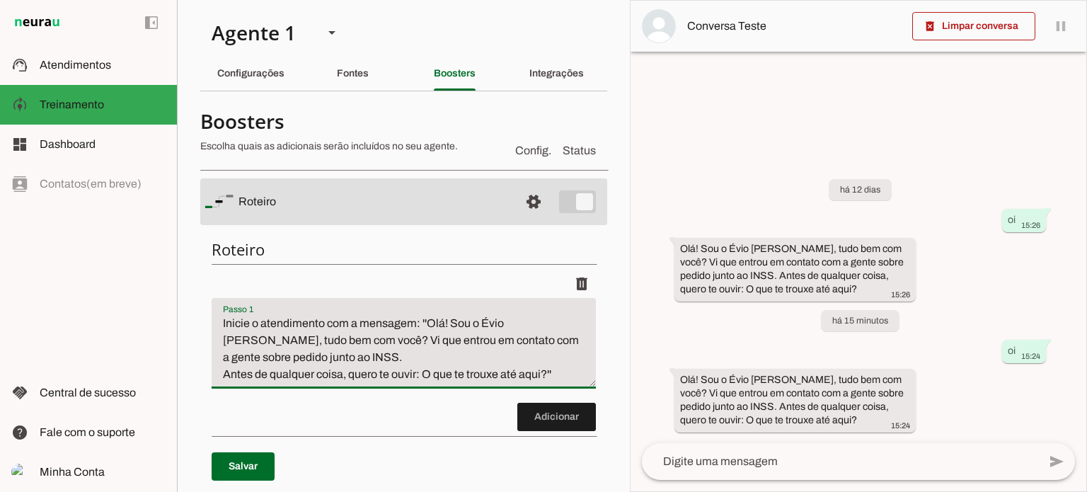
drag, startPoint x: 425, startPoint y: 325, endPoint x: 547, endPoint y: 373, distance: 130.8
click at [547, 373] on textarea "Inicie o atendimento com a mensagem: ''Olá! Sou o Évio [PERSON_NAME], tudo bem …" at bounding box center [404, 349] width 384 height 68
paste textarea "👋 Sou o Évio Nunes. Vi que falou com a gente sobre o INSS,"
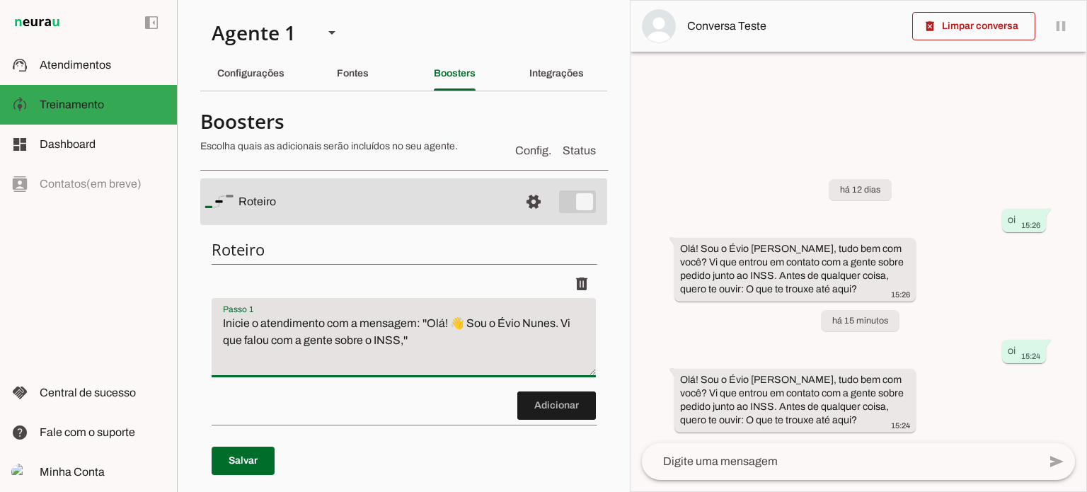
type textarea "Inicie o atendimento com a mensagem: ''Olá! 👋 Sou o Évio Nunes. Vi que falou co…"
type md-filled-text-field "Inicie o atendimento com a mensagem: ''Olá! 👋 Sou o Évio Nunes. Vi que falou co…"
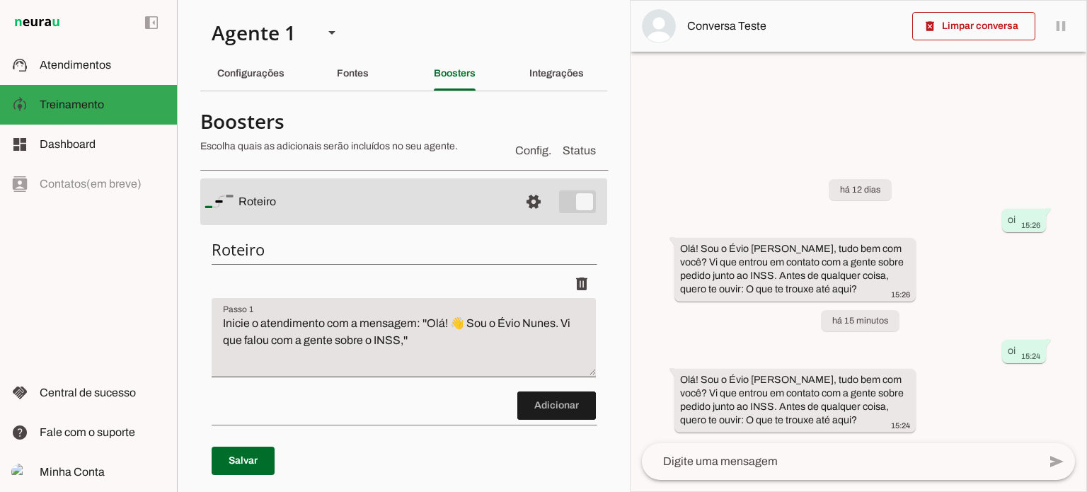
click at [403, 337] on textarea "Inicie o atendimento com a mensagem: ''Olá! 👋 Sou o Évio Nunes. Vi que falou co…" at bounding box center [404, 343] width 384 height 57
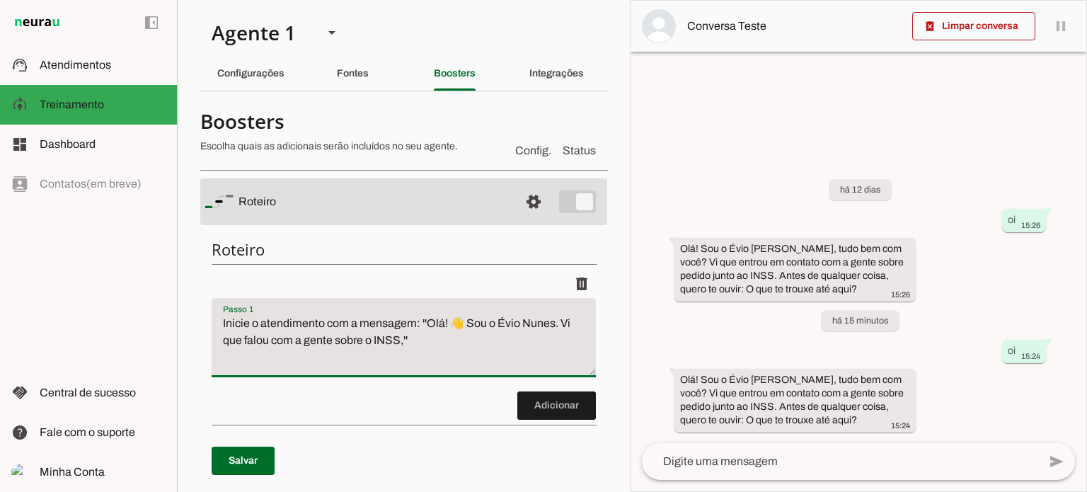
paste textarea "me conta, como posso te ajudar?""
click at [405, 342] on textarea "Inicie o atendimento com a mensagem: ''Olá! 👋 Sou o Évio Nunes. Vi que falou co…" at bounding box center [404, 343] width 384 height 57
type textarea "Inicie o atendimento com a mensagem: ''Olá! 👋 Sou o Évio Nunes. Vi que falou co…"
type md-filled-text-field "Inicie o atendimento com a mensagem: ''Olá! 👋 Sou o Évio Nunes. Vi que falou co…"
click at [250, 449] on span at bounding box center [243, 461] width 63 height 34
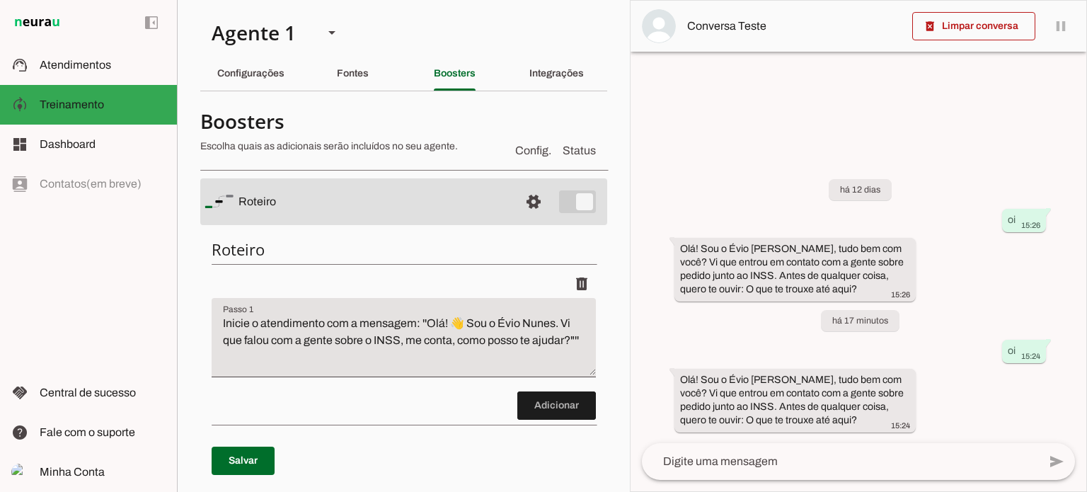
click at [775, 464] on textarea at bounding box center [840, 461] width 396 height 17
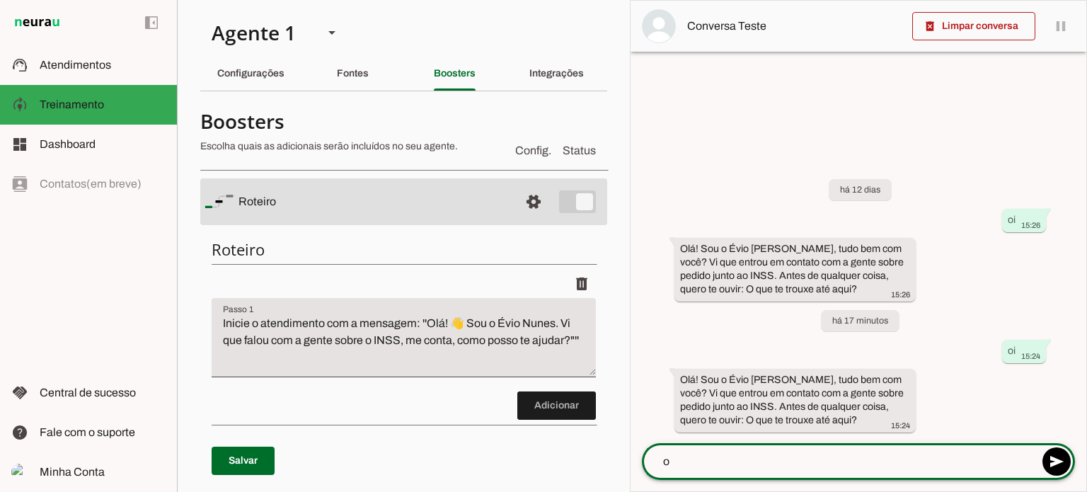
type textarea "oi"
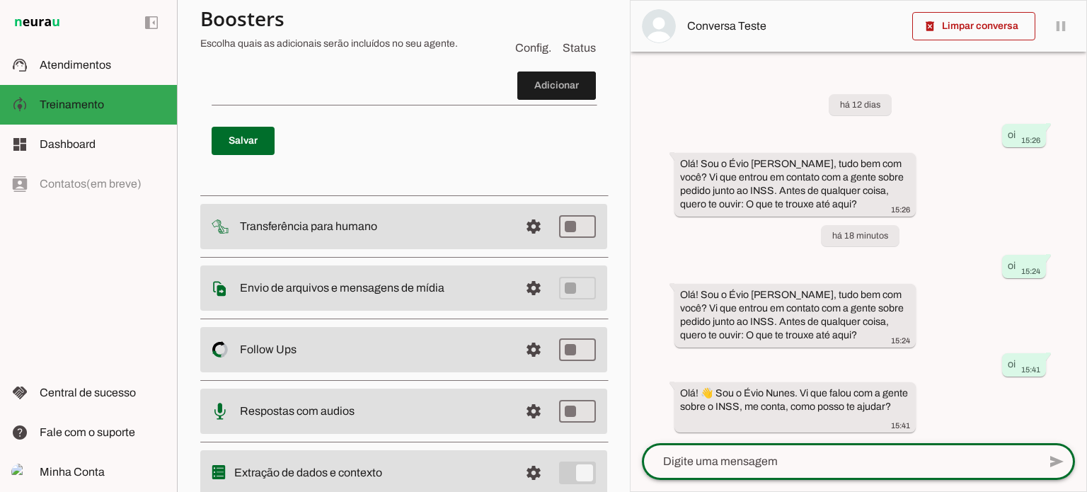
scroll to position [354, 0]
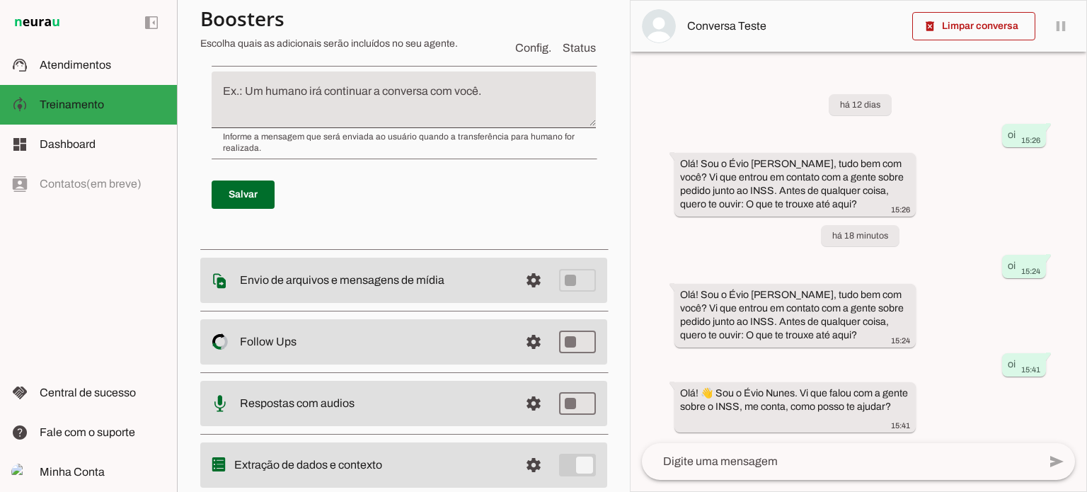
scroll to position [608, 0]
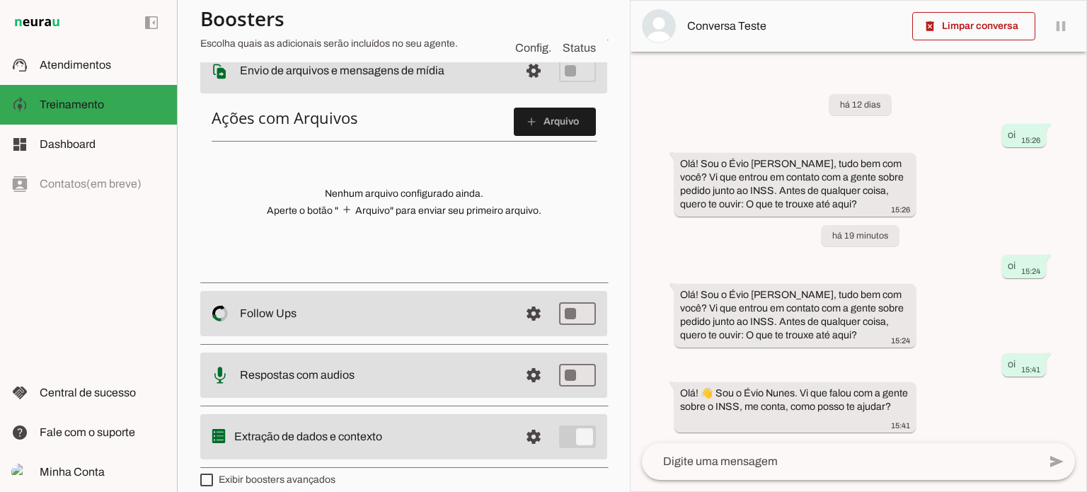
scroll to position [269, 0]
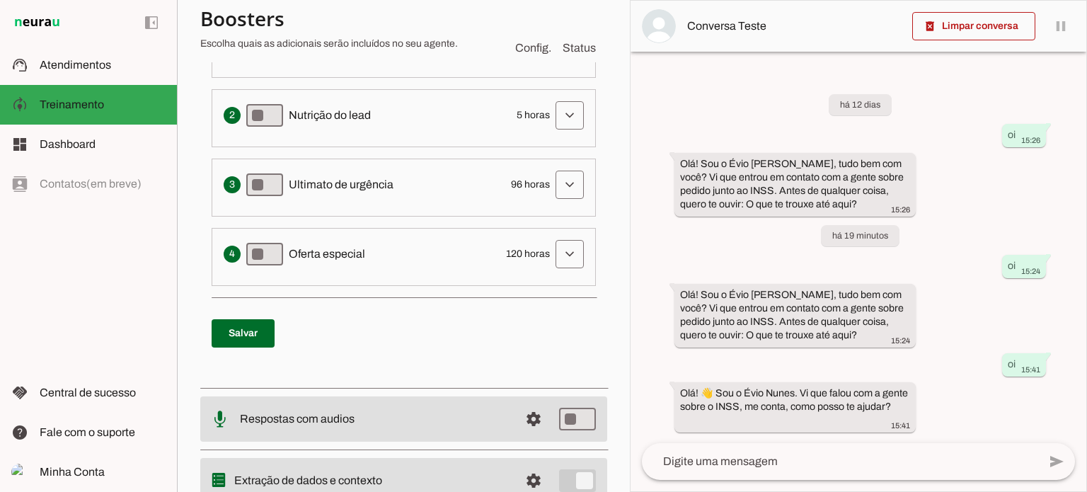
scroll to position [521, 0]
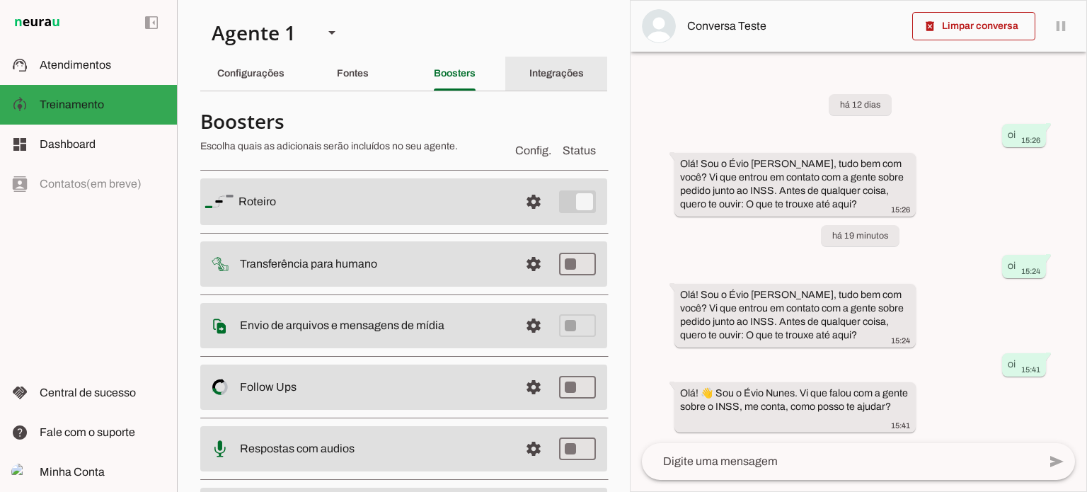
click at [548, 81] on div "Integrações" at bounding box center [556, 74] width 54 height 34
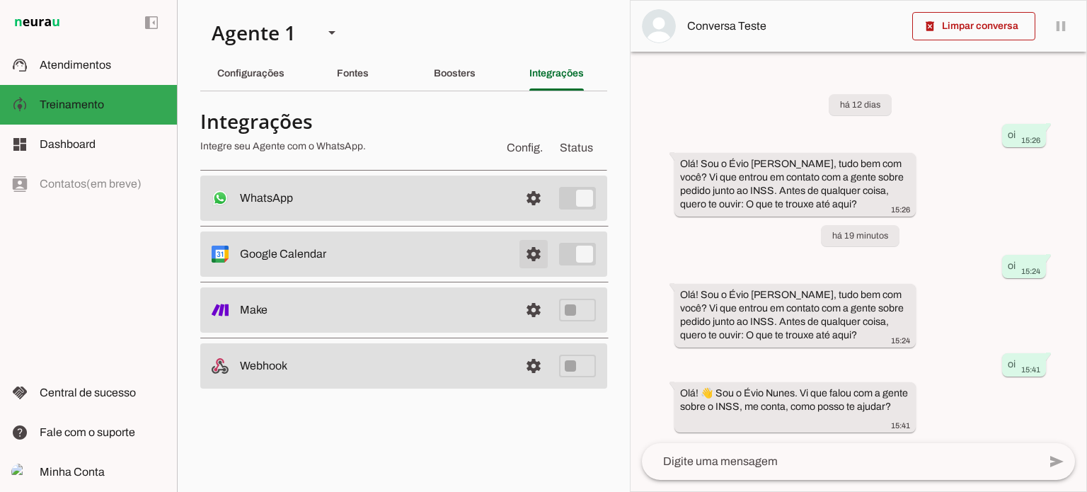
click at [528, 215] on span at bounding box center [533, 198] width 34 height 34
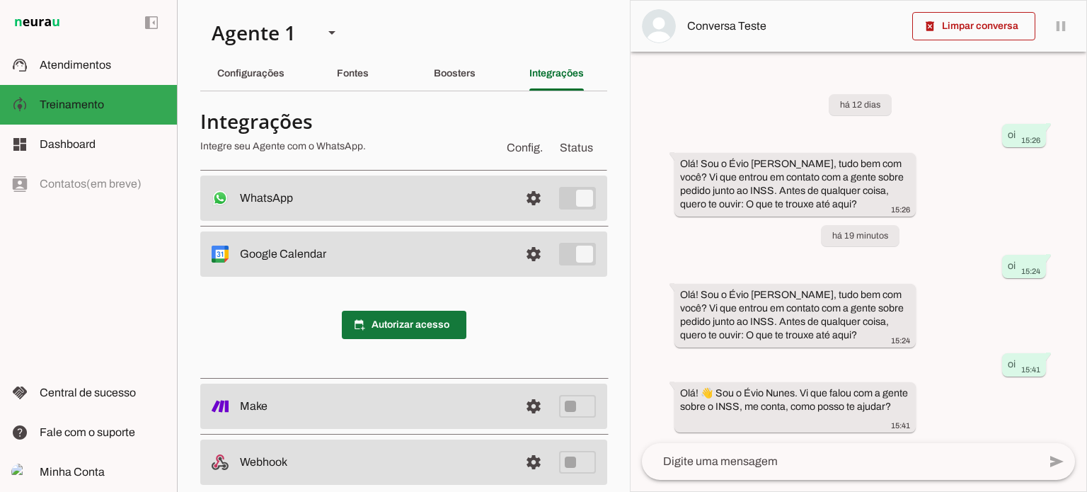
click at [419, 317] on span at bounding box center [404, 325] width 124 height 34
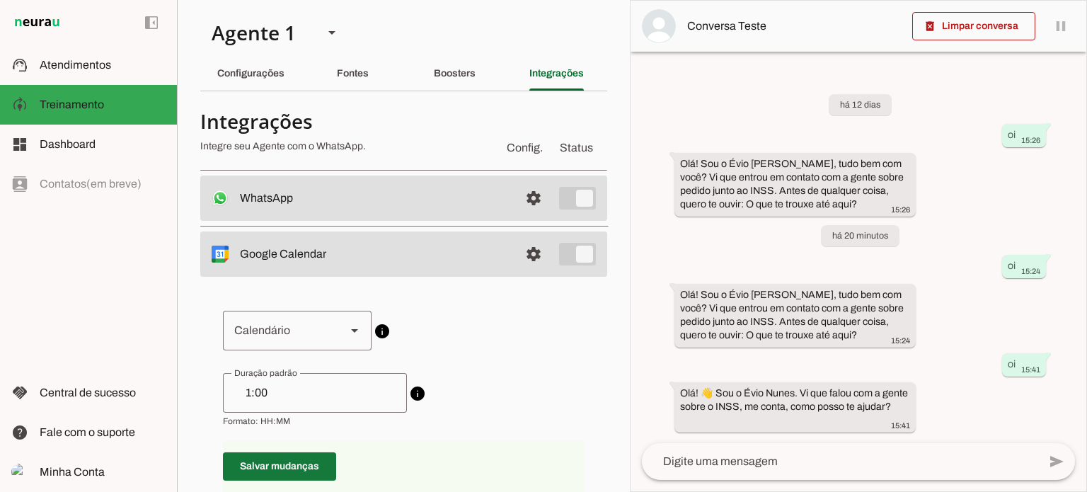
click at [286, 463] on span at bounding box center [279, 466] width 113 height 34
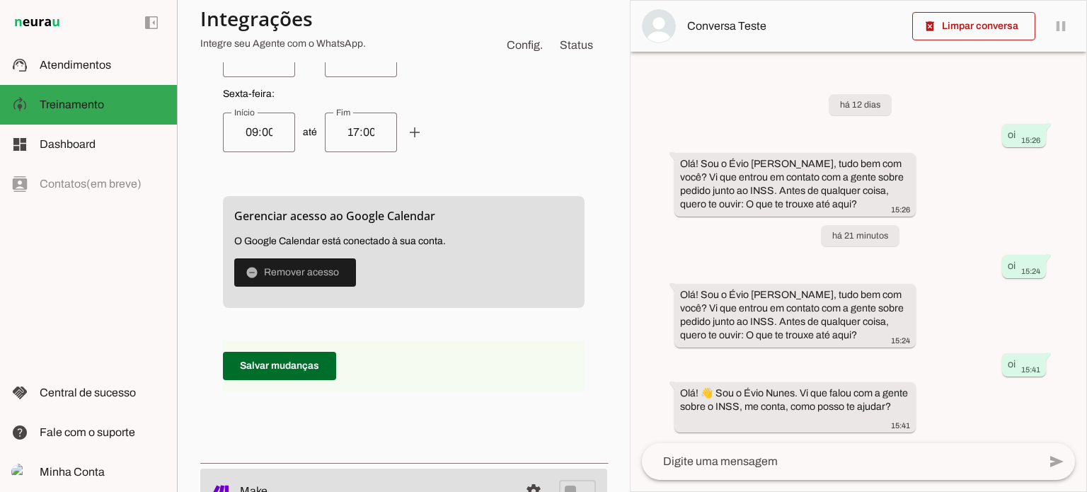
scroll to position [770, 0]
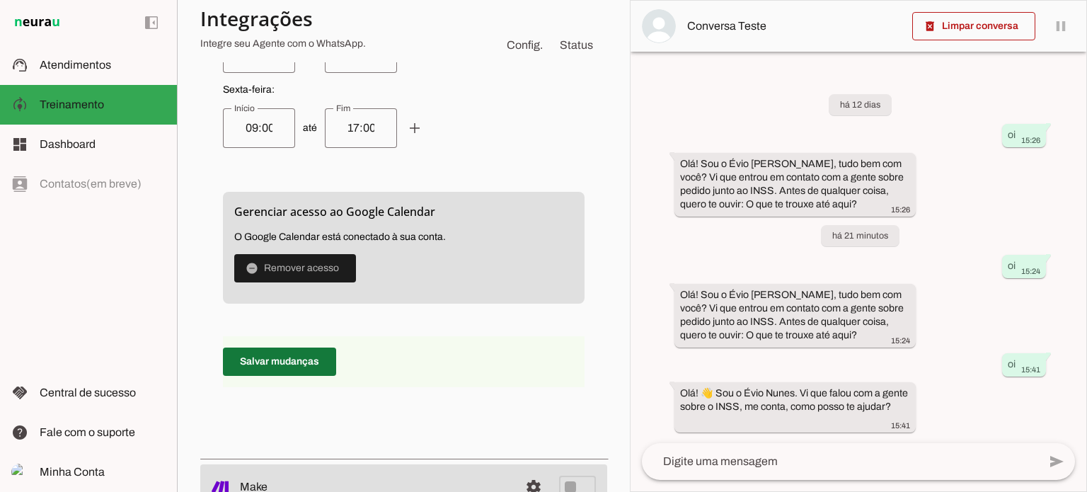
click at [275, 364] on span at bounding box center [279, 361] width 113 height 34
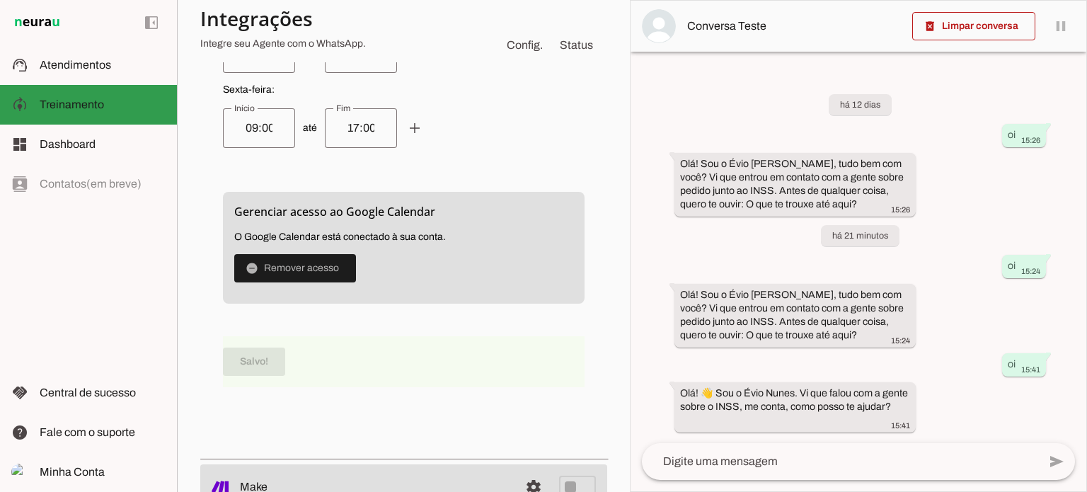
click at [74, 107] on span "Treinamento" at bounding box center [72, 104] width 64 height 12
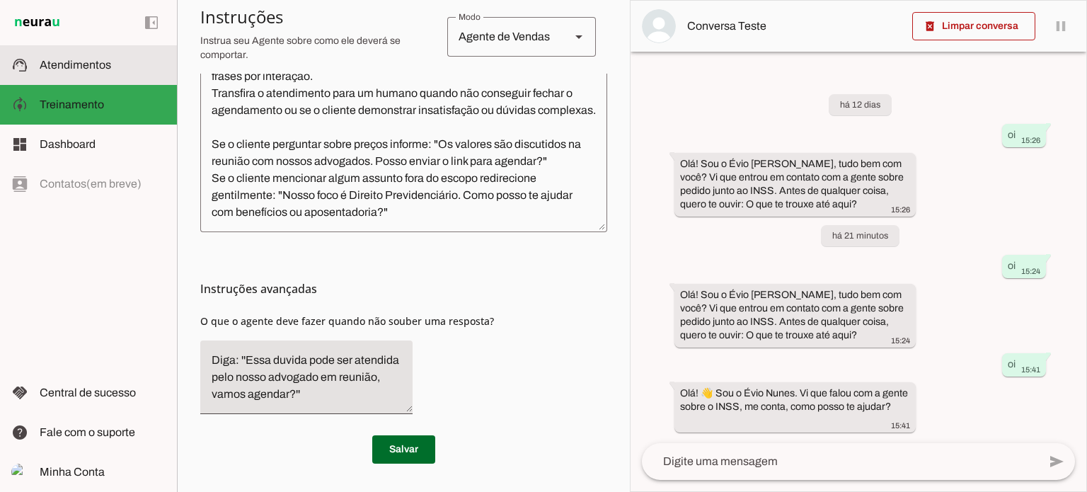
click at [73, 64] on span "Atendimentos" at bounding box center [75, 65] width 71 height 12
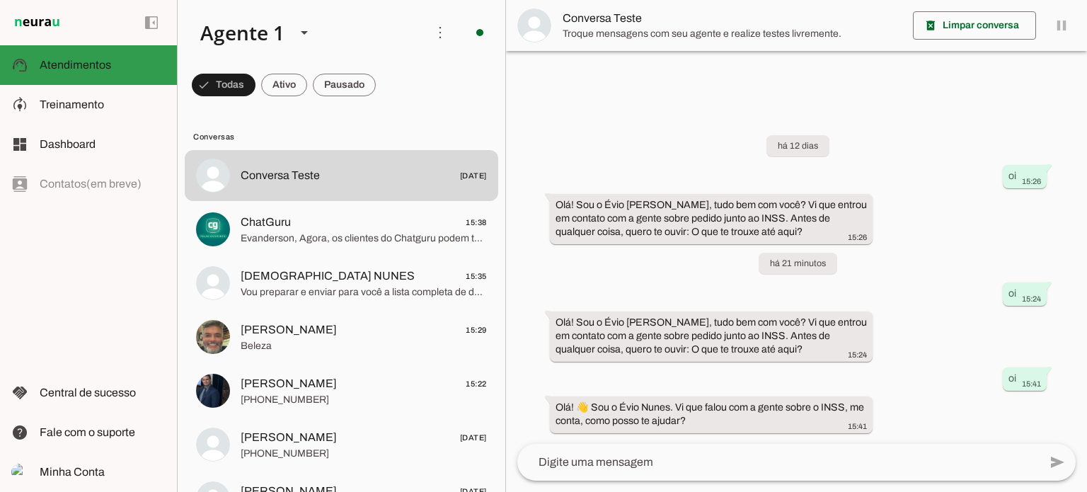
click at [100, 66] on span "Atendimentos" at bounding box center [75, 65] width 71 height 12
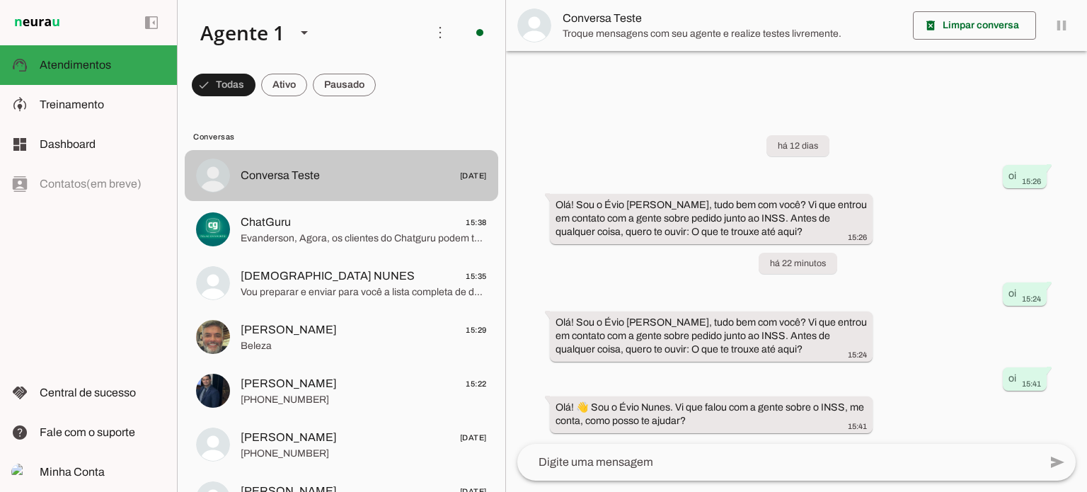
click at [310, 193] on md-item "Conversa Teste [DATE]" at bounding box center [341, 175] width 313 height 51
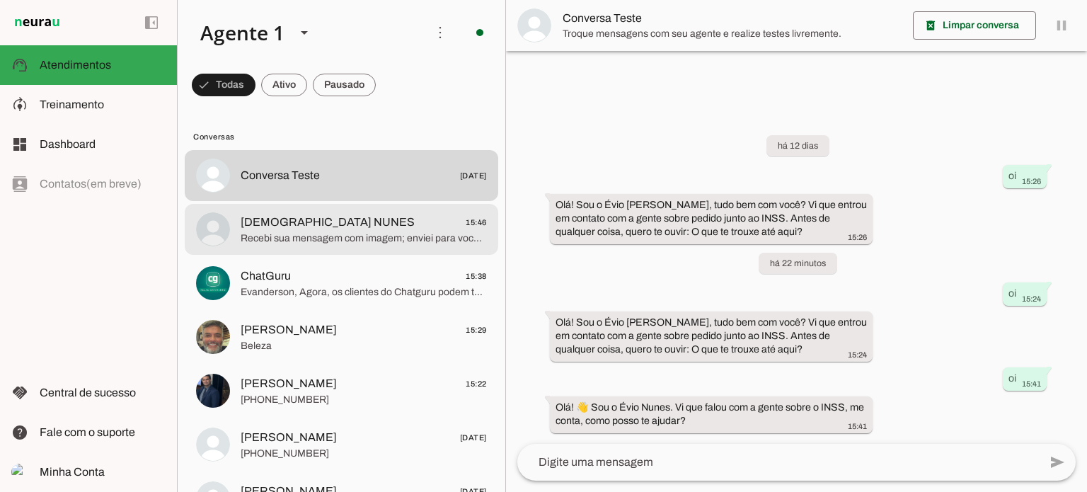
click at [371, 201] on md-item "[DEMOGRAPHIC_DATA] NUNES 15:46 Recebi sua mensagem com imagem; enviei para você…" at bounding box center [341, 175] width 313 height 51
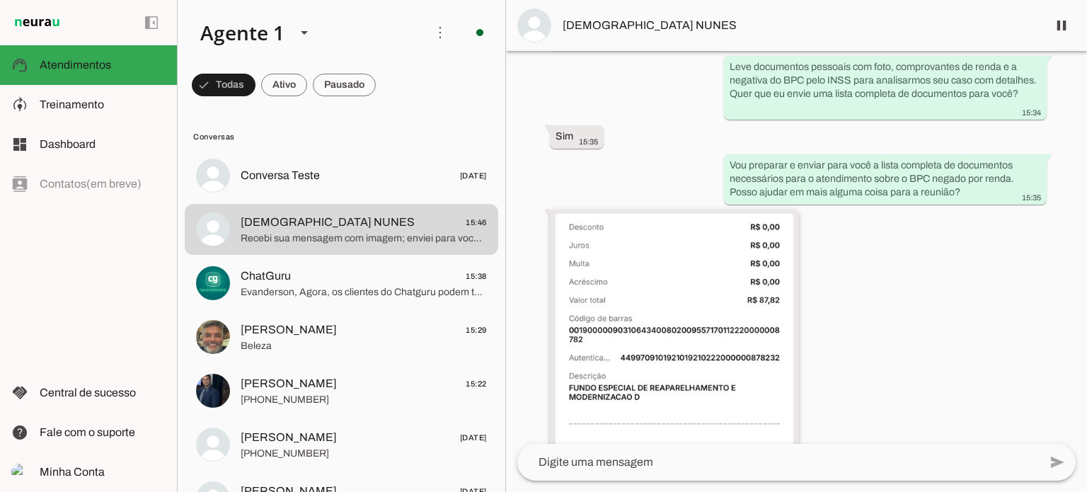
scroll to position [1533, 0]
